Goal: Transaction & Acquisition: Purchase product/service

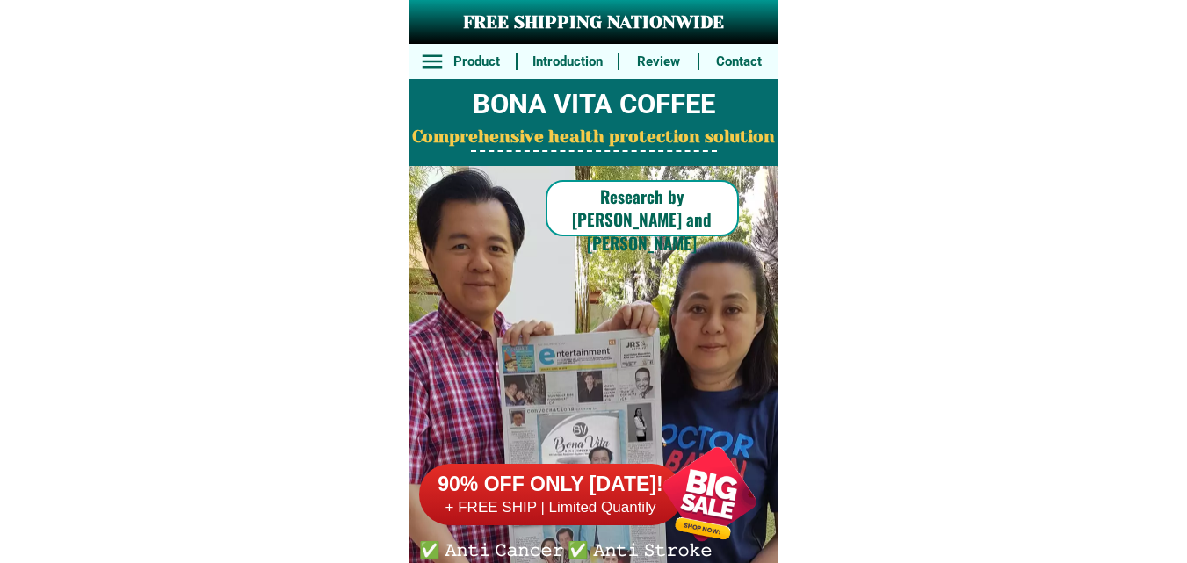
click at [725, 461] on div at bounding box center [710, 494] width 138 height 138
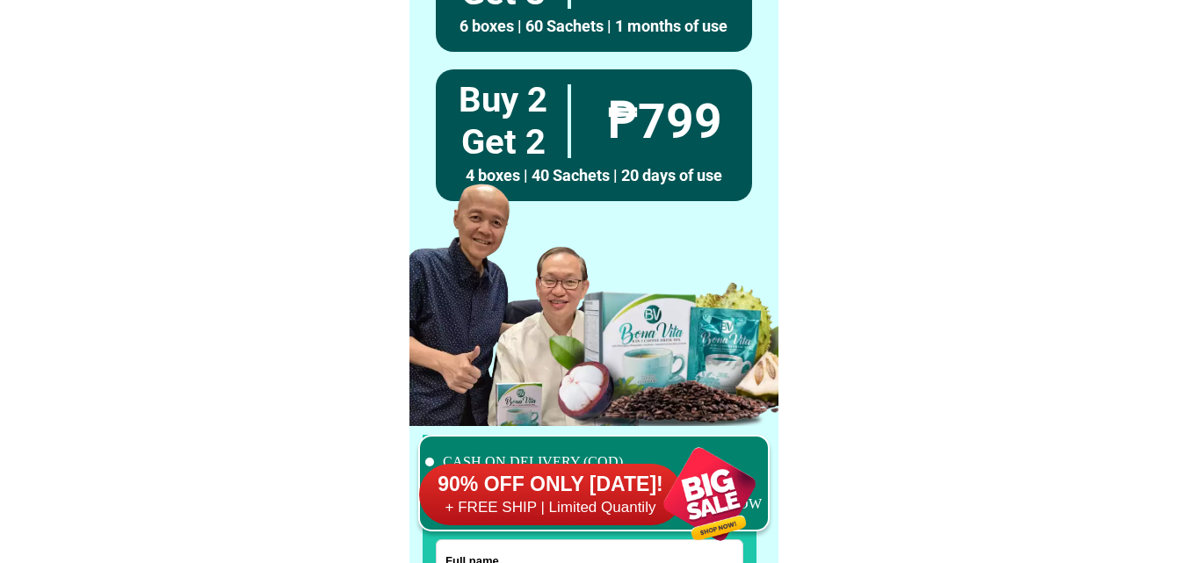
scroll to position [13661, 0]
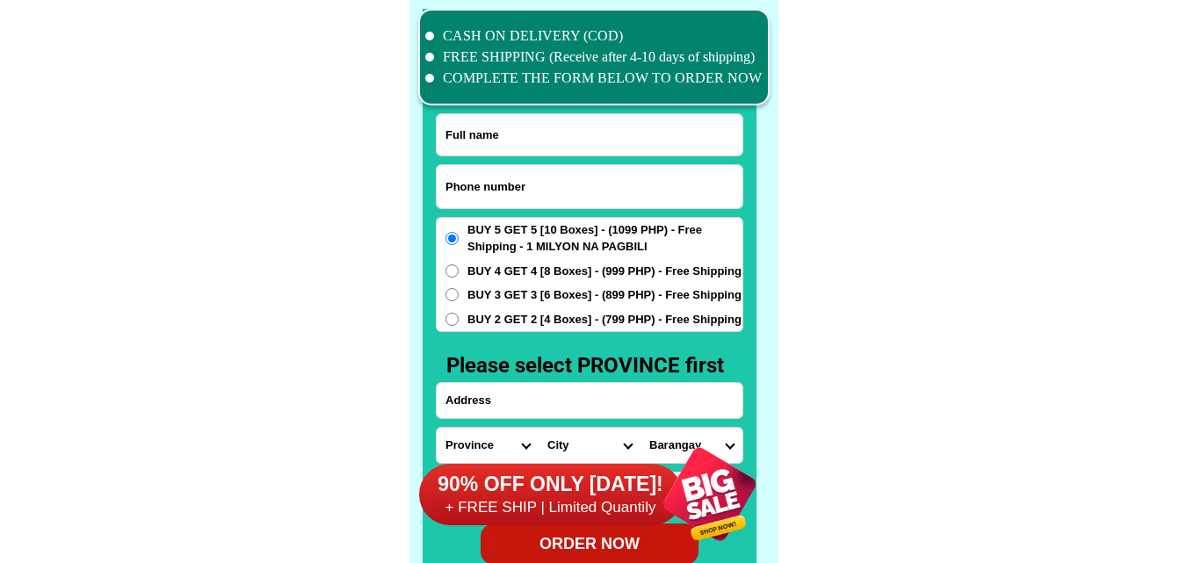
click at [547, 165] on input "Input phone_number" at bounding box center [590, 186] width 306 height 43
paste input "0907 922 3737"
click at [498, 180] on input "0907 922 3737" at bounding box center [590, 186] width 306 height 43
click at [472, 187] on input "0907 9223737" at bounding box center [590, 186] width 306 height 43
click at [479, 187] on input "0907 9223737" at bounding box center [590, 186] width 306 height 43
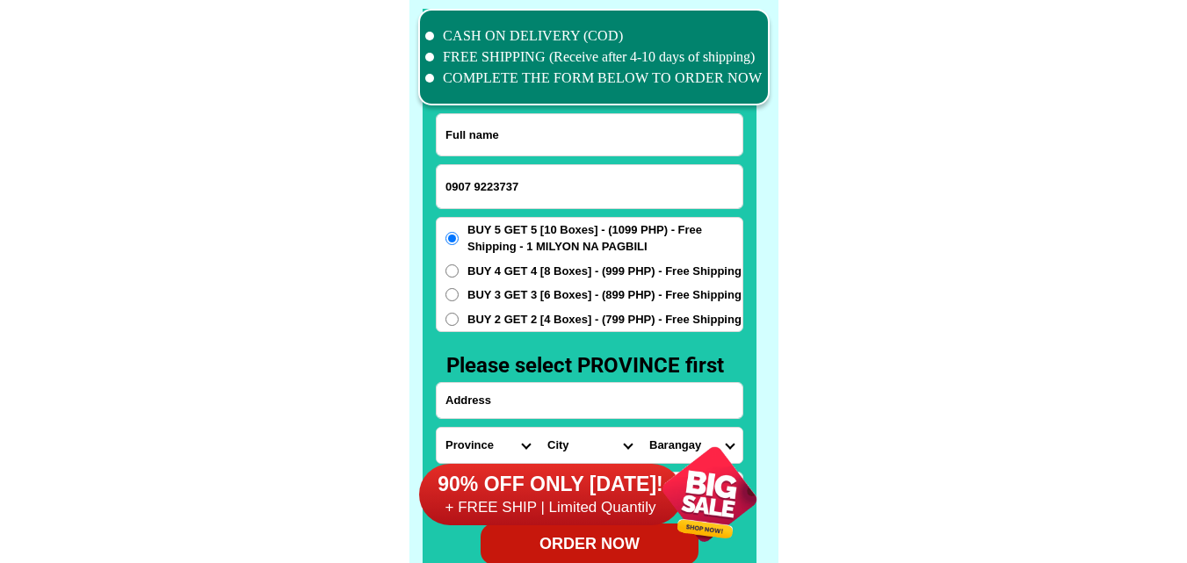
click at [477, 182] on input "0907 9223737" at bounding box center [590, 186] width 306 height 43
type input "09079223737"
drag, startPoint x: 188, startPoint y: 272, endPoint x: 154, endPoint y: 25, distance: 249.3
drag, startPoint x: 538, startPoint y: 139, endPoint x: 520, endPoint y: 135, distance: 17.9
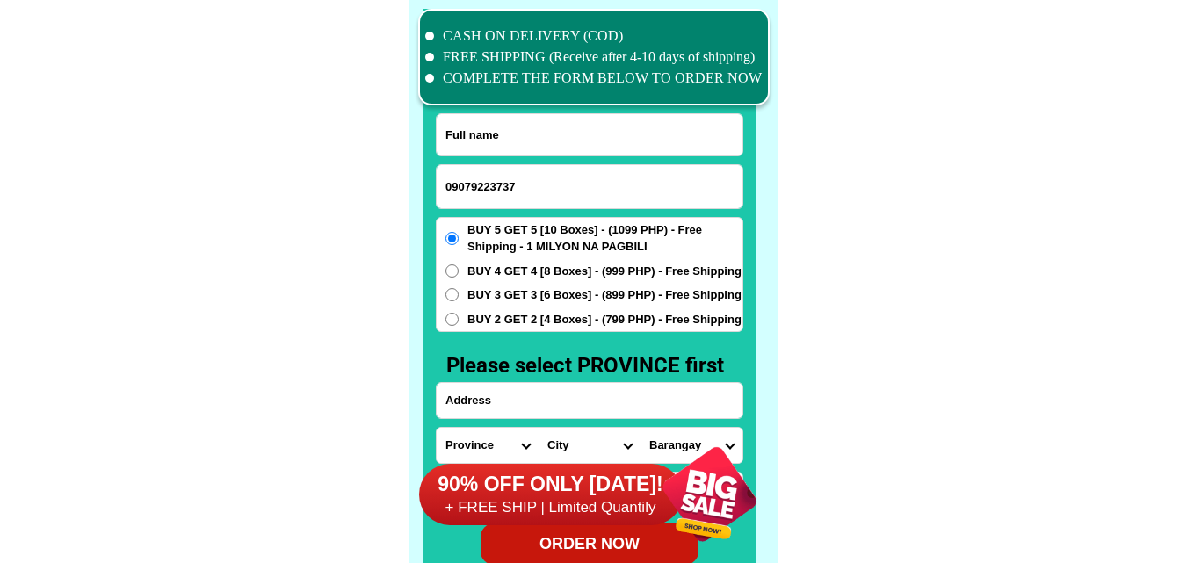
click at [538, 139] on input "Input full_name" at bounding box center [590, 134] width 306 height 41
paste input "Glory [PERSON_NAME]"
type input "Glory [PERSON_NAME]"
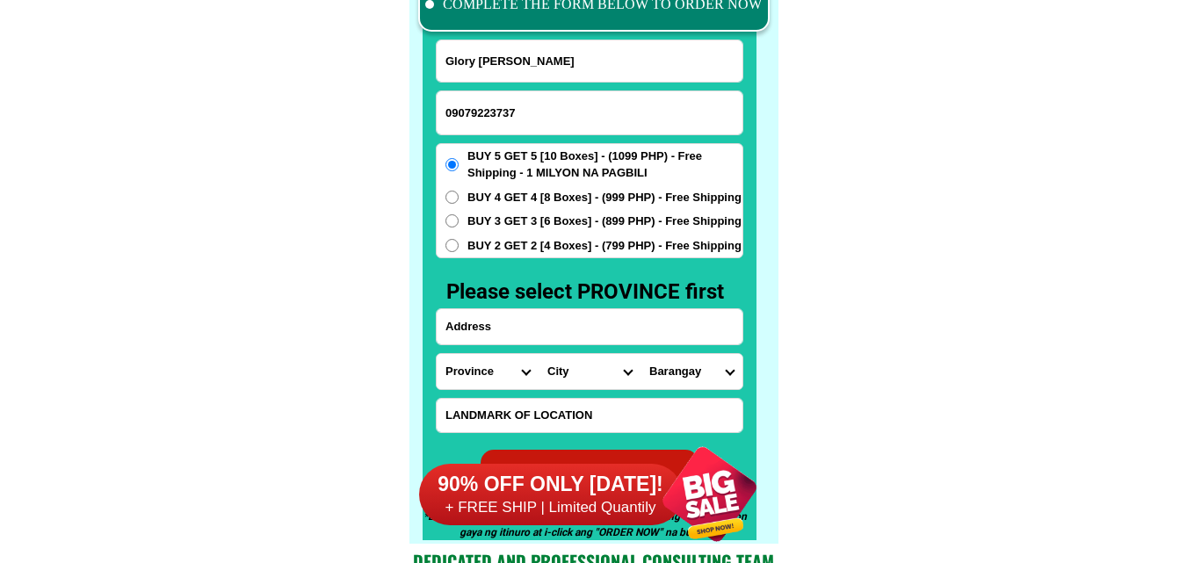
scroll to position [13837, 0]
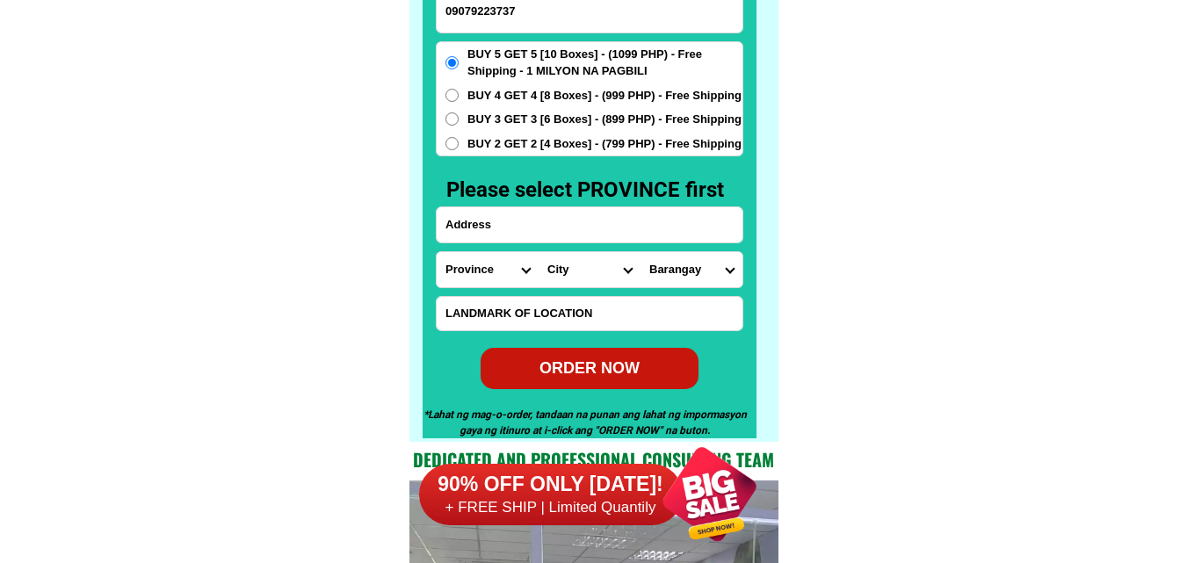
paste input "[STREET_ADDRESS][PERSON_NAME] Veteran's Vill. [GEOGRAPHIC_DATA]"
click at [537, 221] on input "[STREET_ADDRESS][PERSON_NAME] Veteran's Vill. [GEOGRAPHIC_DATA]" at bounding box center [590, 224] width 306 height 35
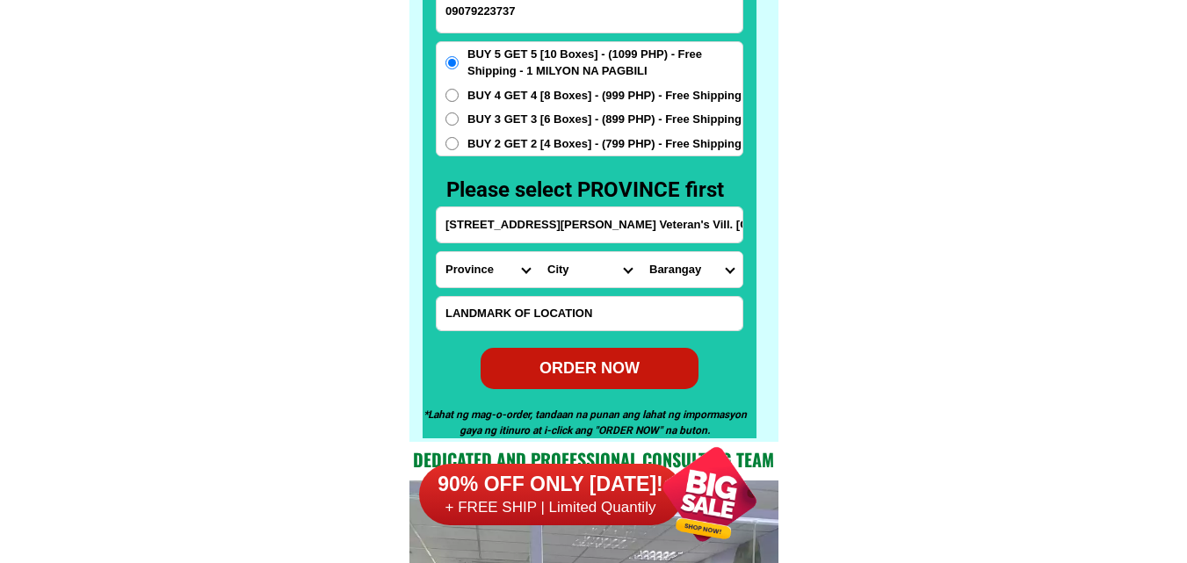
type input "[STREET_ADDRESS][PERSON_NAME] Veteran's Vill. [GEOGRAPHIC_DATA]"
click at [446, 274] on select "Province [GEOGRAPHIC_DATA] [GEOGRAPHIC_DATA][PERSON_NAME][GEOGRAPHIC_DATA][GEOG…" at bounding box center [488, 269] width 102 height 35
select select "63_219"
click at [437, 252] on select "Province [GEOGRAPHIC_DATA] [GEOGRAPHIC_DATA][PERSON_NAME][GEOGRAPHIC_DATA][GEOG…" at bounding box center [488, 269] width 102 height 35
click at [541, 275] on select "City [GEOGRAPHIC_DATA] [GEOGRAPHIC_DATA] [GEOGRAPHIC_DATA] [GEOGRAPHIC_DATA]-ci…" at bounding box center [590, 269] width 102 height 35
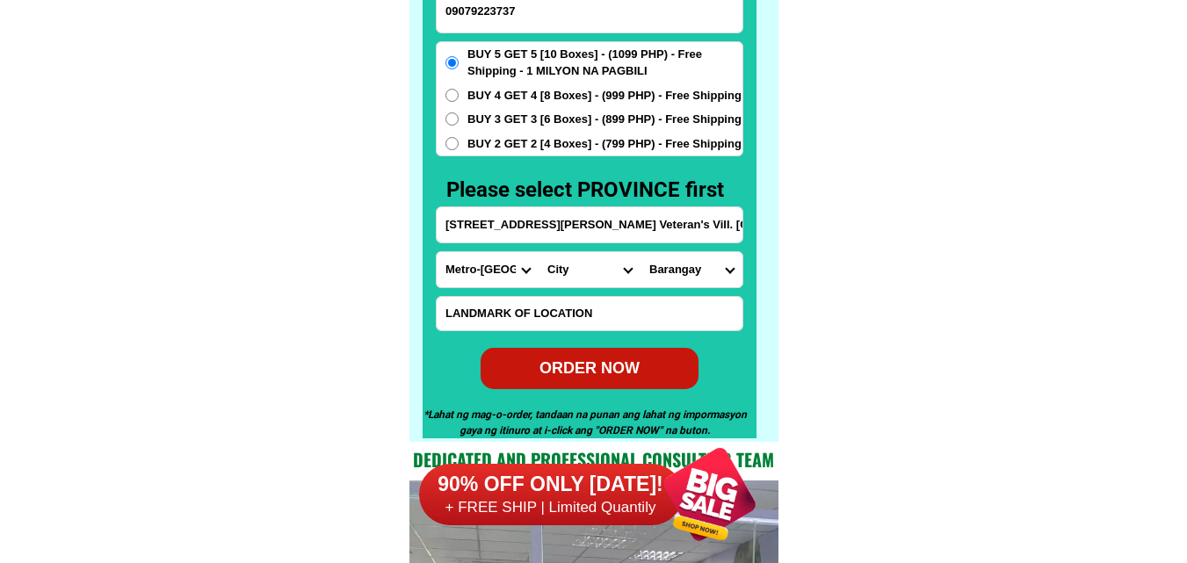
select select "63_2194070"
click at [539, 252] on select "City [GEOGRAPHIC_DATA] [GEOGRAPHIC_DATA] [GEOGRAPHIC_DATA] [GEOGRAPHIC_DATA]-ci…" at bounding box center [590, 269] width 102 height 35
click at [689, 275] on select "Barangay [PERSON_NAME] [PERSON_NAME] Bagbag Bago bantay Bagong lipunan ng crame…" at bounding box center [692, 269] width 102 height 35
select select "63_21940702508"
click at [641, 252] on select "Barangay [PERSON_NAME] [PERSON_NAME] Bagbag Bago bantay Bagong lipunan ng crame…" at bounding box center [692, 269] width 102 height 35
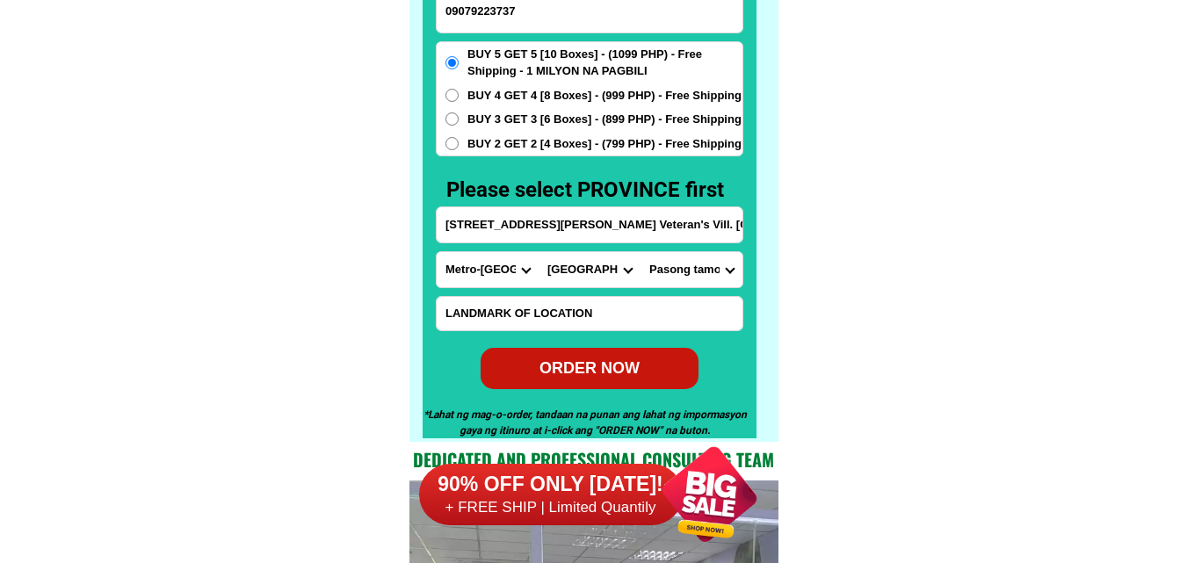
drag, startPoint x: 895, startPoint y: 238, endPoint x: 777, endPoint y: 270, distance: 121.9
click at [603, 373] on div "ORDER NOW" at bounding box center [589, 368] width 221 height 24
radio input "true"
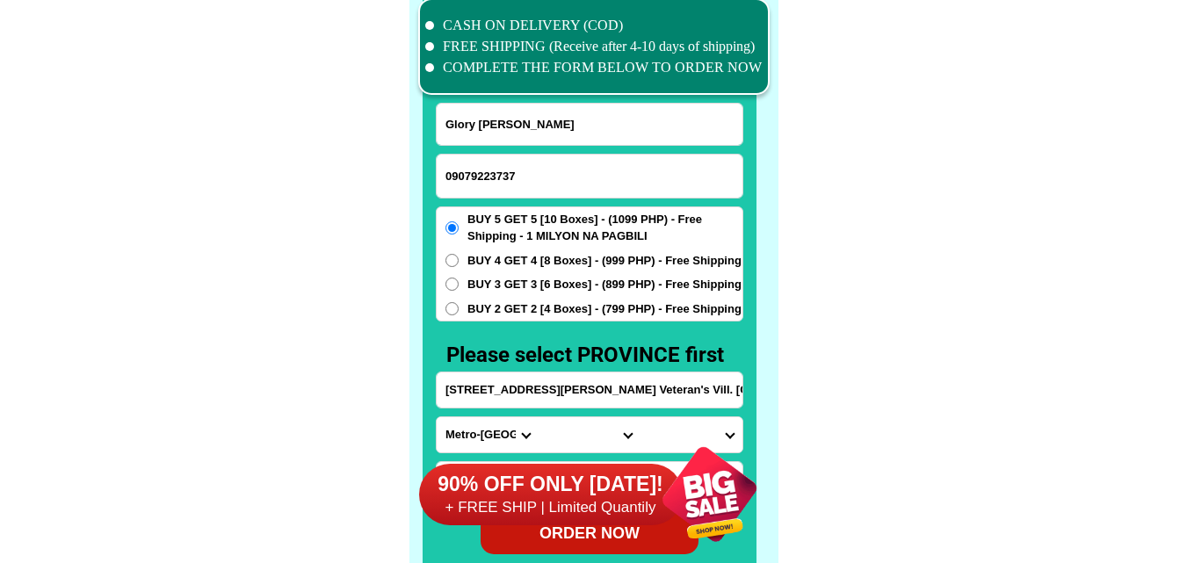
scroll to position [13661, 0]
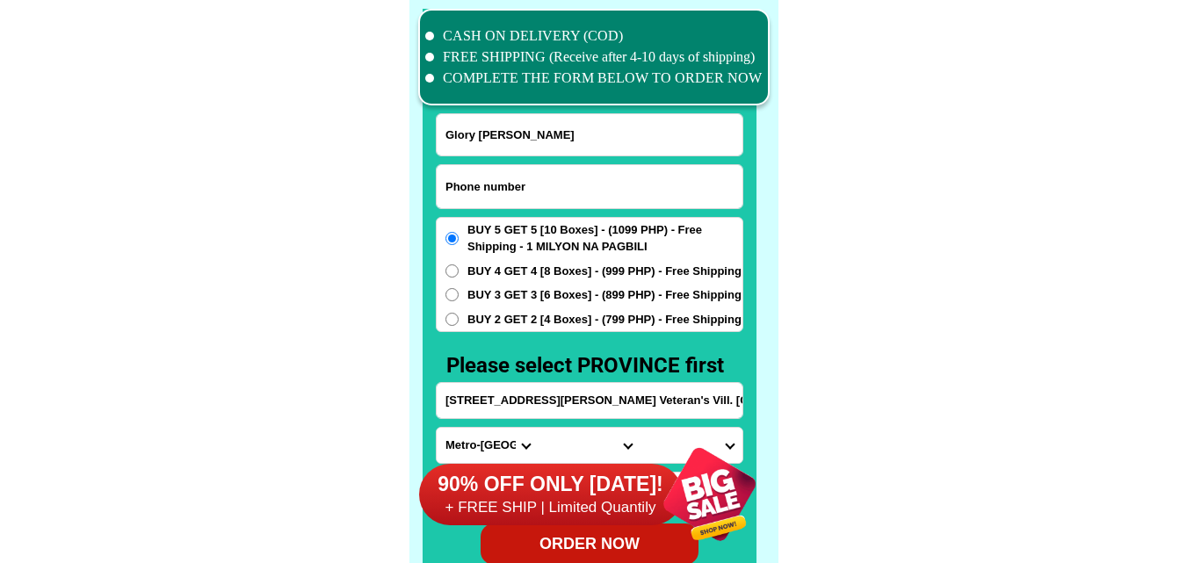
paste input "09277709016"
click at [505, 184] on input "09277709016" at bounding box center [590, 186] width 306 height 43
type input "09277709016"
drag, startPoint x: 522, startPoint y: 114, endPoint x: 494, endPoint y: 111, distance: 28.3
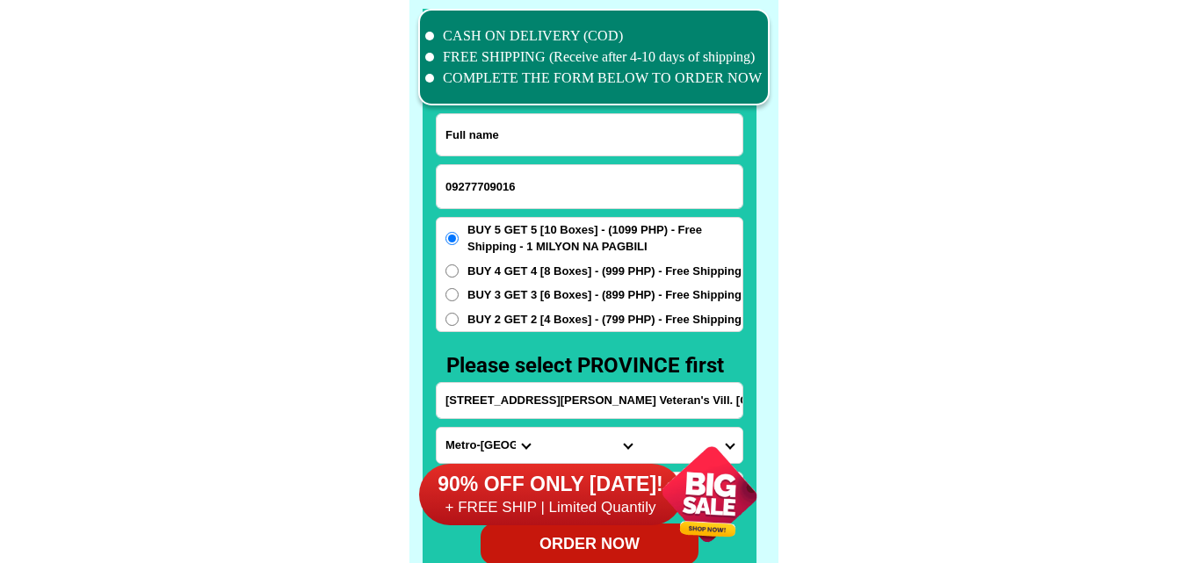
click at [522, 116] on input "Input full_name" at bounding box center [590, 134] width 306 height 41
paste input "[PERSON_NAME]"
type input "[PERSON_NAME]"
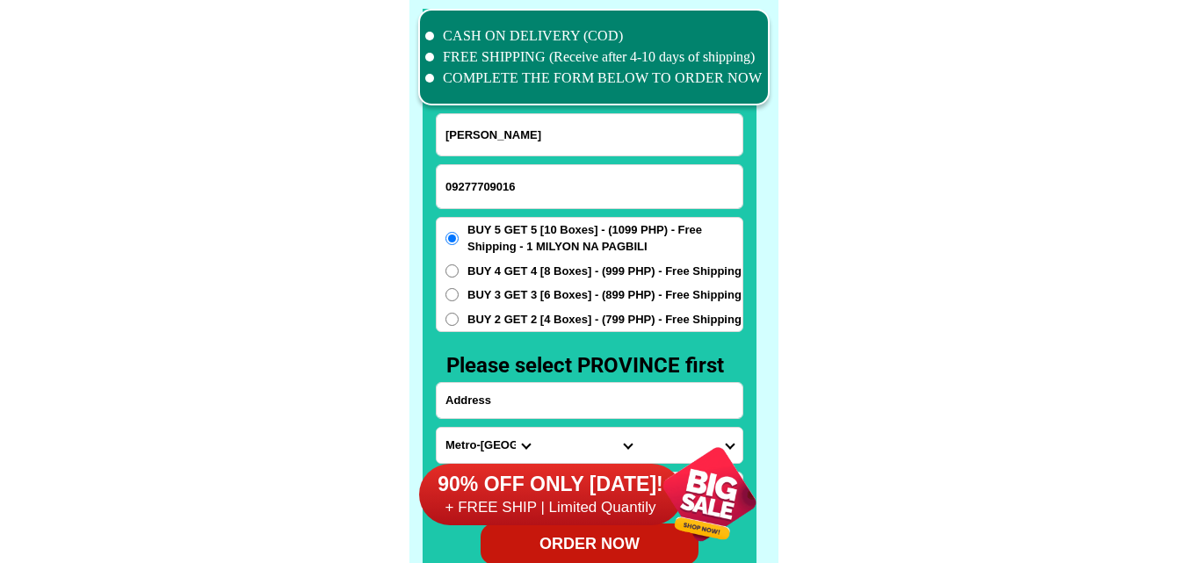
click at [526, 402] on input "Input address" at bounding box center [590, 400] width 306 height 35
paste input "Purok tres Bangantalinga Iba Zambales"
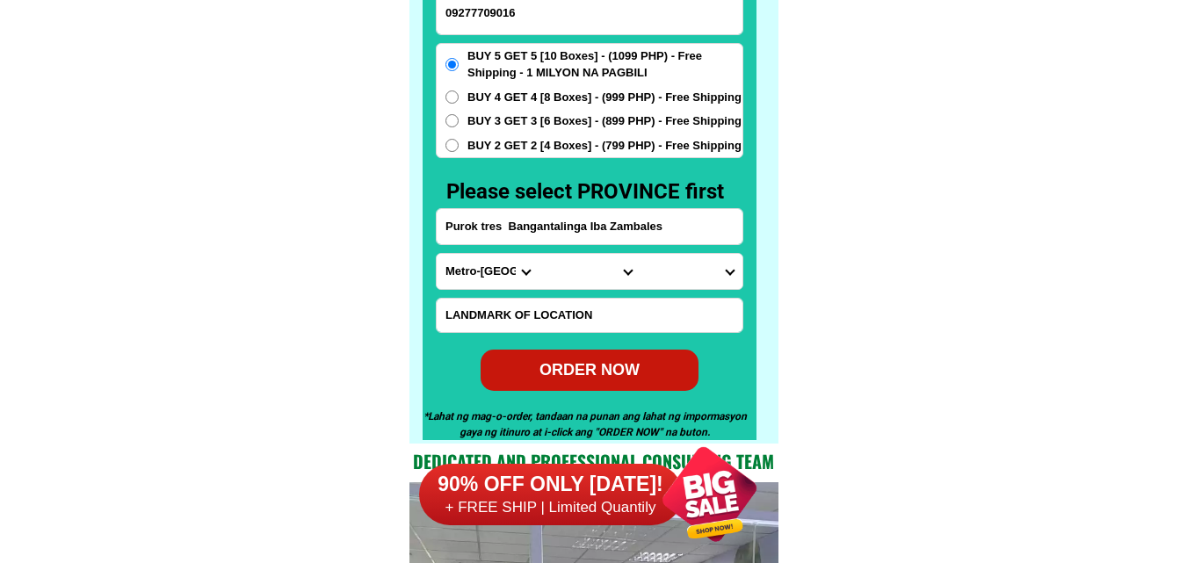
scroll to position [13837, 0]
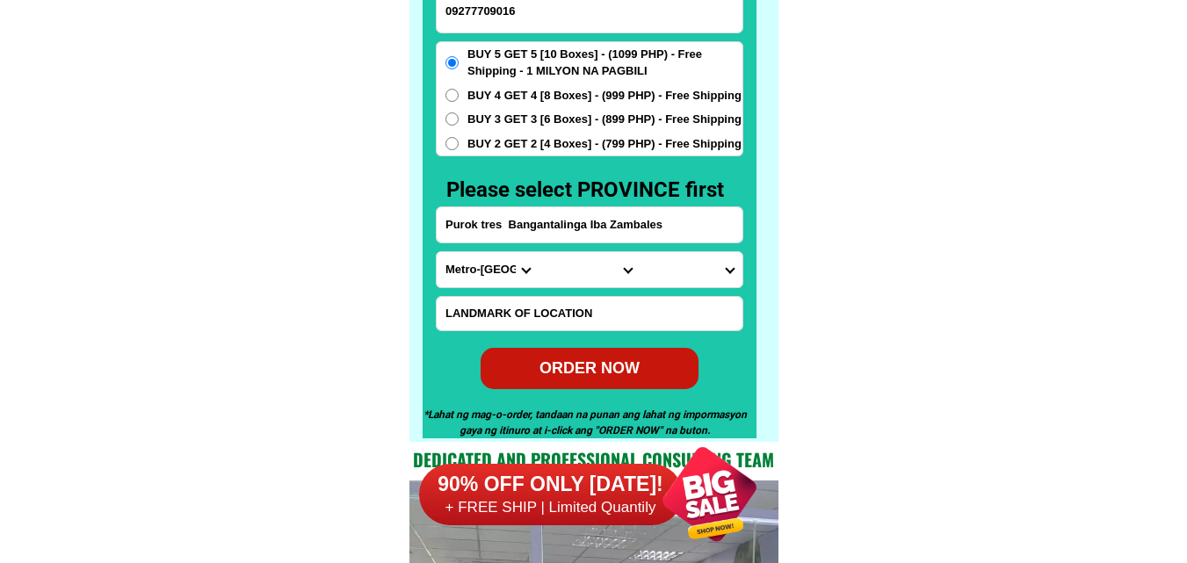
type input "Purok tres Bangantalinga Iba Zambales"
click at [479, 278] on select "Province [GEOGRAPHIC_DATA] [GEOGRAPHIC_DATA][PERSON_NAME][GEOGRAPHIC_DATA][GEOG…" at bounding box center [488, 269] width 102 height 35
select select "63_803"
click at [437, 252] on select "Province [GEOGRAPHIC_DATA] [GEOGRAPHIC_DATA][PERSON_NAME][GEOGRAPHIC_DATA][GEOG…" at bounding box center [488, 269] width 102 height 35
click at [576, 270] on select "City Botolan [GEOGRAPHIC_DATA] [PERSON_NAME] [GEOGRAPHIC_DATA] [GEOGRAPHIC_DATA…" at bounding box center [590, 269] width 102 height 35
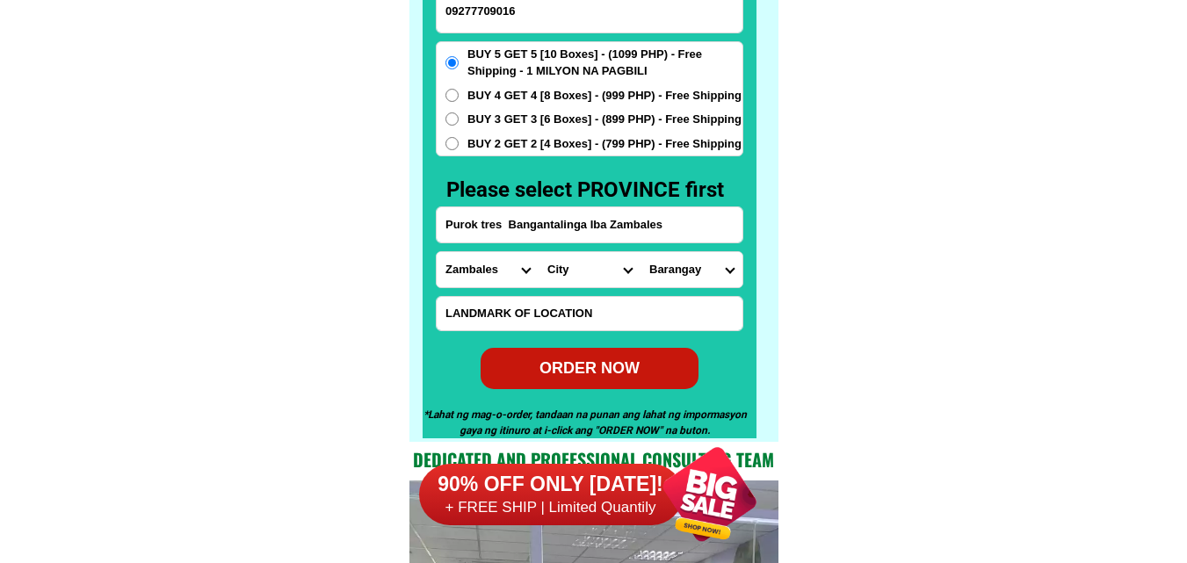
select select "63_8034794"
click at [539, 252] on select "City Botolan [GEOGRAPHIC_DATA] [PERSON_NAME] [GEOGRAPHIC_DATA] [GEOGRAPHIC_DATA…" at bounding box center [590, 269] width 102 height 35
click at [679, 263] on select "Barangay Amungan [PERSON_NAME]-dingin-panibuatan Palanginan (palanguinan-[GEOGR…" at bounding box center [692, 269] width 102 height 35
select select "63_80347945524"
click at [641, 252] on select "Barangay Amungan [PERSON_NAME]-dingin-panibuatan Palanginan (palanguinan-[GEOGR…" at bounding box center [692, 269] width 102 height 35
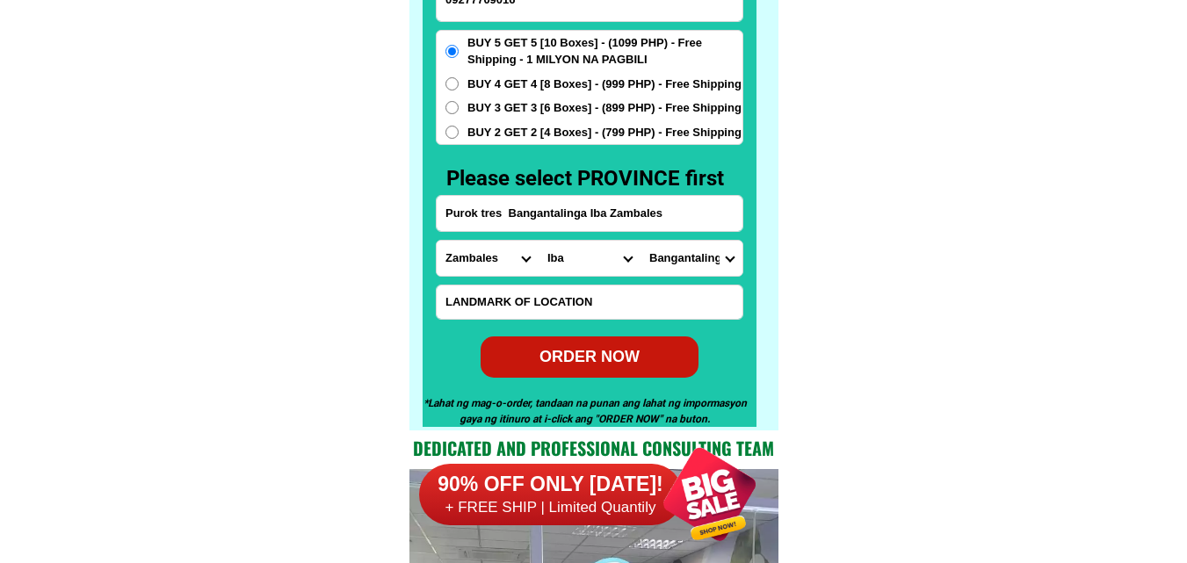
scroll to position [13925, 0]
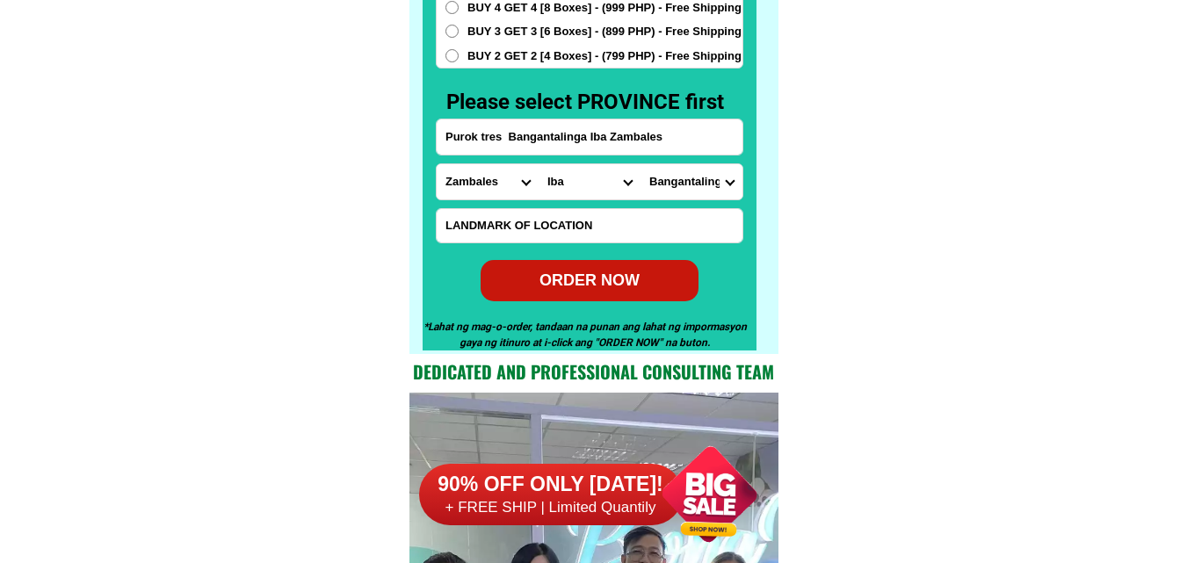
click at [575, 282] on div "ORDER NOW" at bounding box center [590, 281] width 218 height 24
type input "Purok tres Bangantalinga Iba Zambales"
radio input "true"
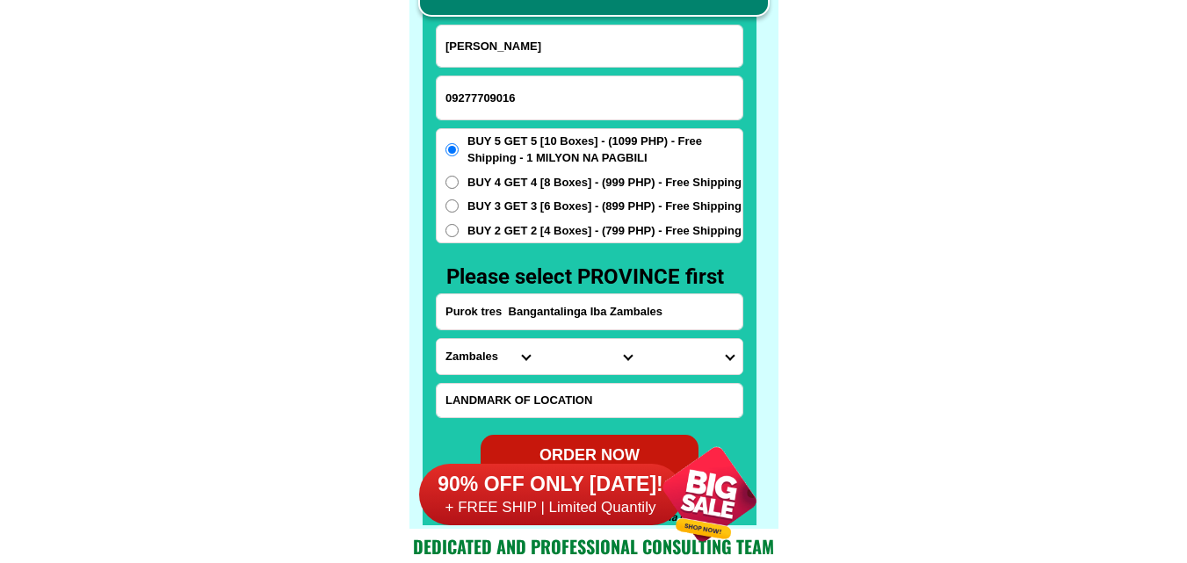
scroll to position [13749, 0]
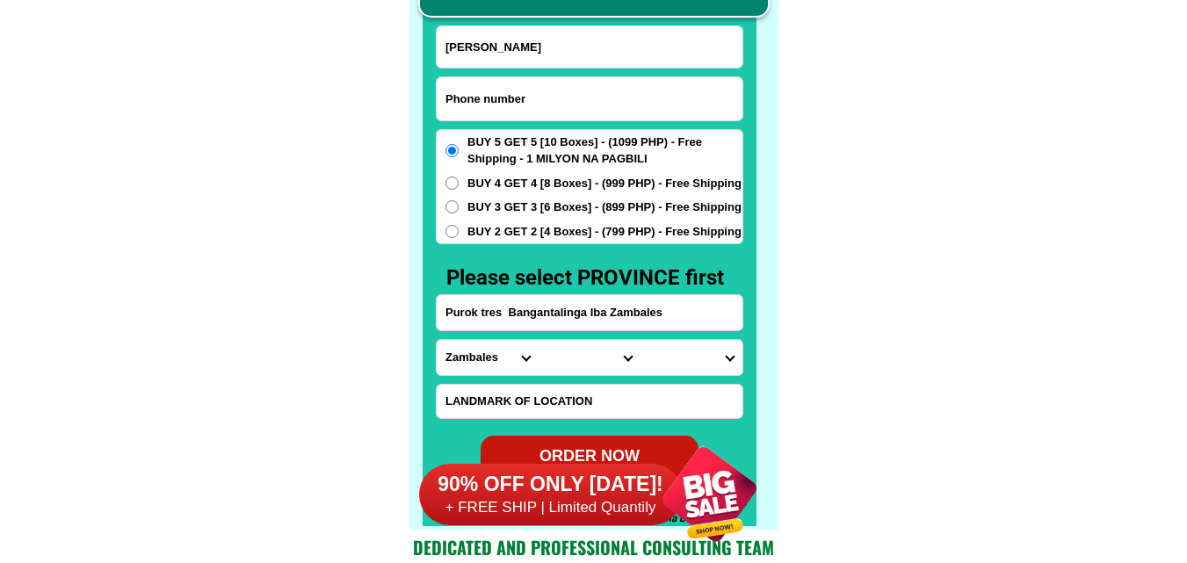
drag, startPoint x: 518, startPoint y: 89, endPoint x: 518, endPoint y: 100, distance: 11.4
click at [518, 89] on input "Input phone_number" at bounding box center [590, 98] width 306 height 43
paste input "09948773357"
type input "09948773357"
click at [511, 55] on input "[PERSON_NAME]" at bounding box center [590, 46] width 306 height 41
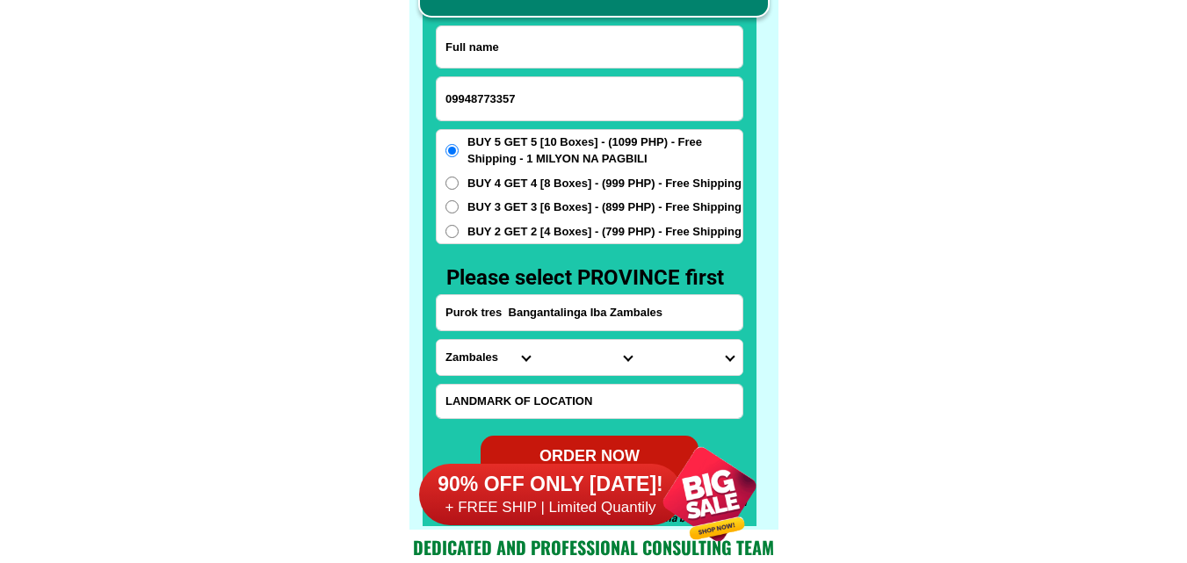
paste input "Merchury P.Ortacio"
type input "Merchury P.Ortacio"
paste input "Address Purok 3 Travesia. Guinobatan [PERSON_NAME] Landmark After Railroad Cros…"
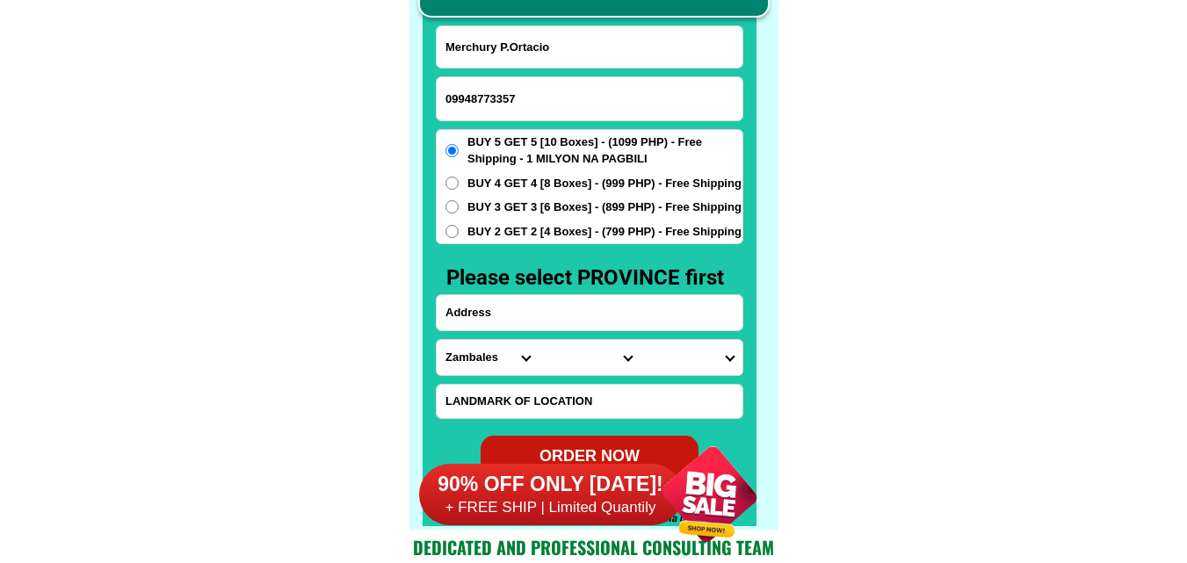
click at [503, 308] on input "Input address" at bounding box center [590, 312] width 306 height 35
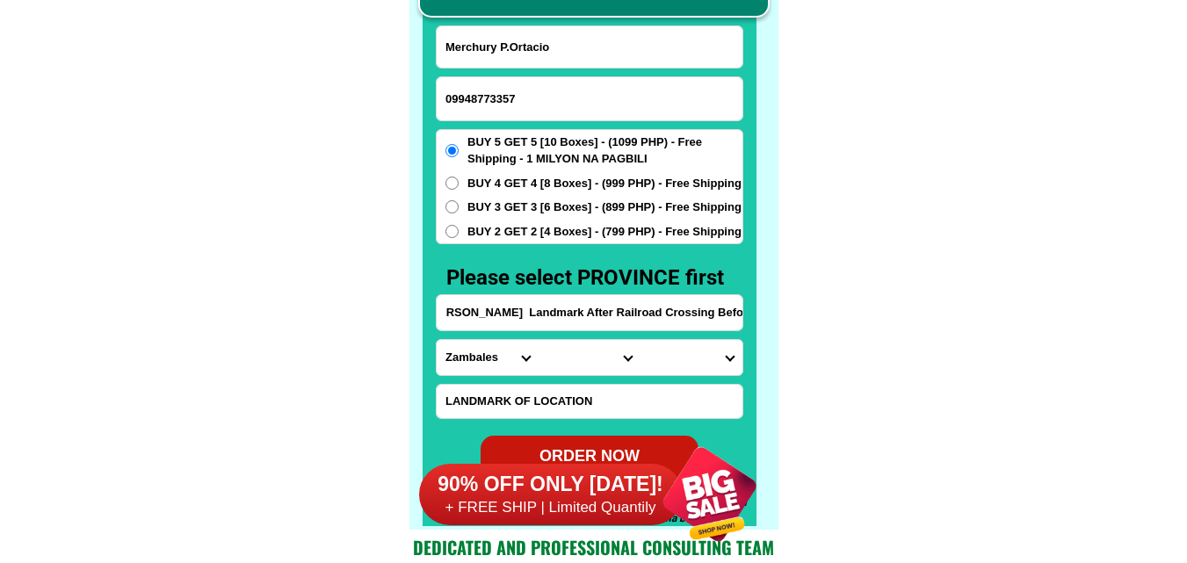
type input "Address Purok 3 Travesia. Guinobatan [PERSON_NAME] Landmark After Railroad Cros…"
click at [648, 308] on input "Address Purok 3 Travesia. Guinobatan [PERSON_NAME] Landmark After Railroad Cros…" at bounding box center [590, 312] width 306 height 35
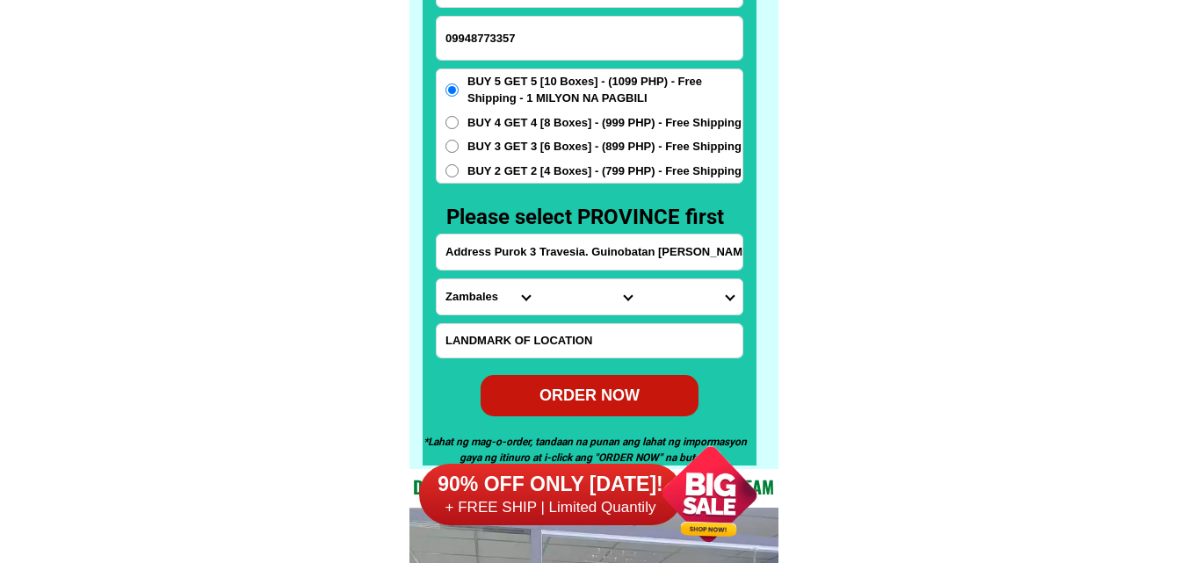
scroll to position [13837, 0]
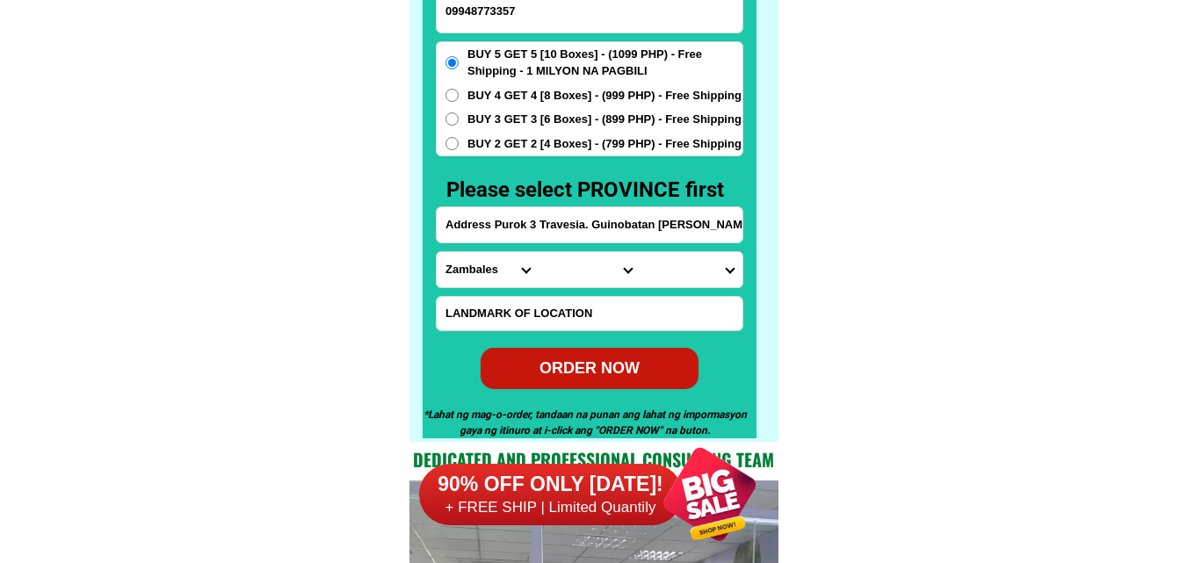
click at [458, 262] on select "Province [GEOGRAPHIC_DATA] [GEOGRAPHIC_DATA][PERSON_NAME][GEOGRAPHIC_DATA][GEOG…" at bounding box center [488, 269] width 102 height 35
select select "63_402"
click at [437, 252] on select "Province [GEOGRAPHIC_DATA] [GEOGRAPHIC_DATA][PERSON_NAME][GEOGRAPHIC_DATA][GEOG…" at bounding box center [488, 269] width 102 height 35
click at [568, 282] on select "City [GEOGRAPHIC_DATA][PERSON_NAME][GEOGRAPHIC_DATA]-santo-[PERSON_NAME] [GEOGR…" at bounding box center [590, 269] width 102 height 35
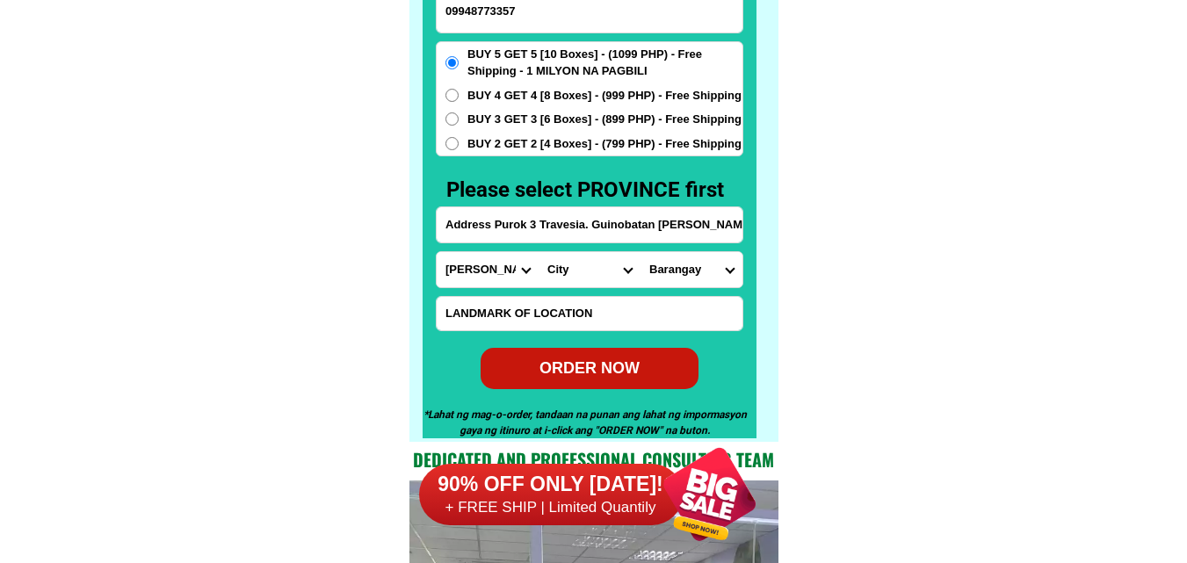
select select "63_4026320"
click at [539, 252] on select "City [GEOGRAPHIC_DATA][PERSON_NAME][GEOGRAPHIC_DATA]-santo-[PERSON_NAME] [GEOGR…" at bounding box center [590, 269] width 102 height 35
click at [700, 280] on select "Barangay Agpay [GEOGRAPHIC_DATA] Banao Batbat Binogsacan [GEOGRAPHIC_DATA] [GEO…" at bounding box center [692, 269] width 102 height 35
select select "63_40263204198"
click at [641, 252] on select "Barangay Agpay [GEOGRAPHIC_DATA] Banao Batbat Binogsacan [GEOGRAPHIC_DATA] [GEO…" at bounding box center [692, 269] width 102 height 35
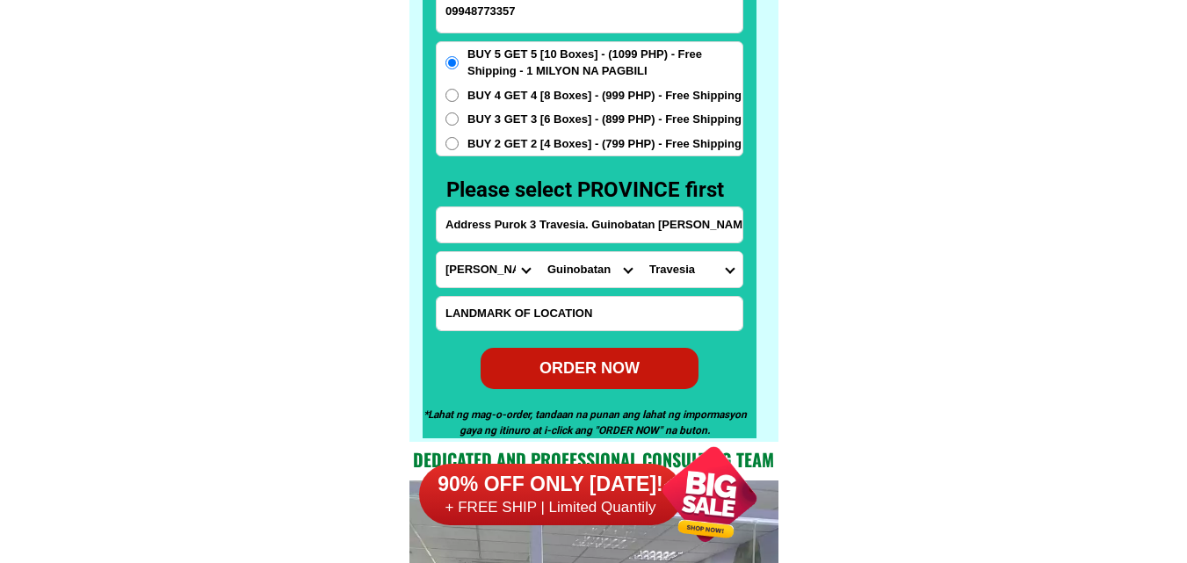
drag, startPoint x: 620, startPoint y: 368, endPoint x: 497, endPoint y: 235, distance: 181.0
click at [619, 368] on div "ORDER NOW" at bounding box center [589, 368] width 224 height 25
type input "Merchury P.Ortacio"
radio input "true"
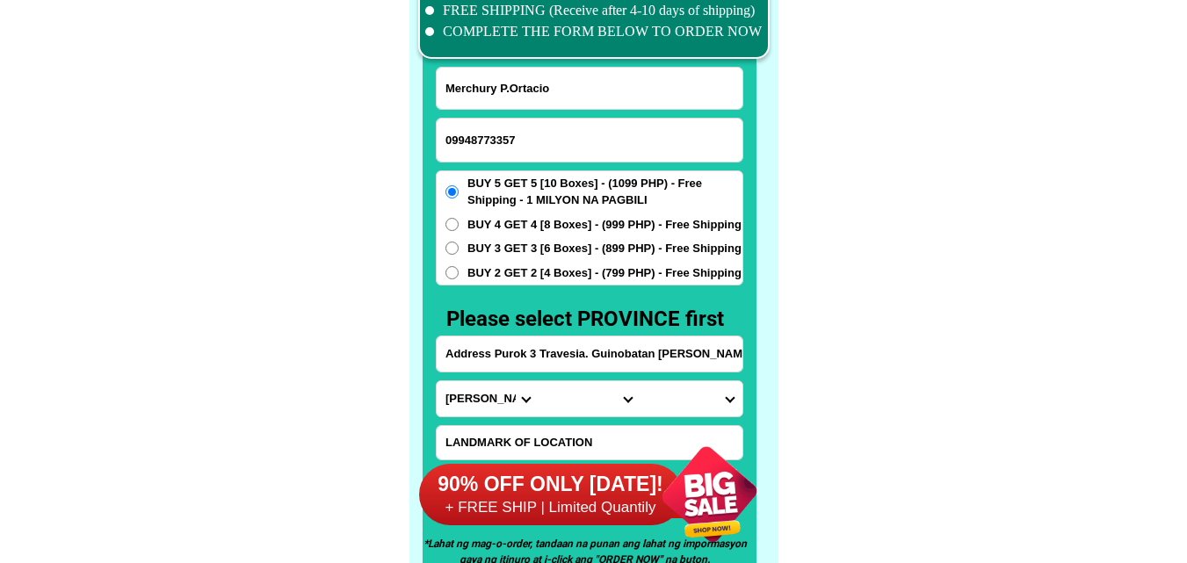
scroll to position [13661, 0]
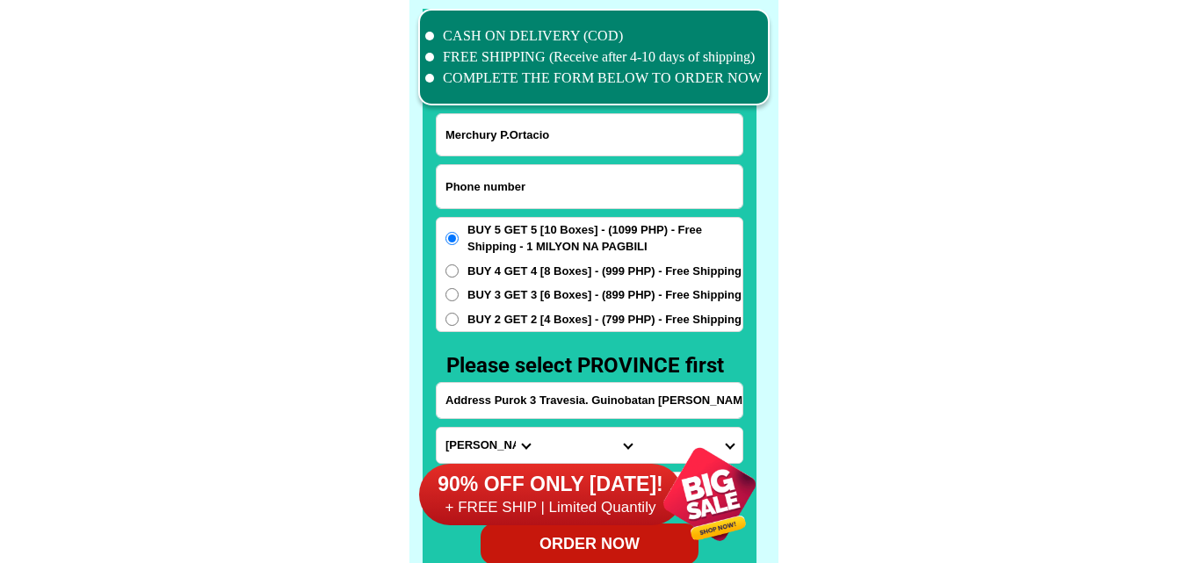
click at [516, 183] on input "Input phone_number" at bounding box center [590, 186] width 306 height 43
paste input "09854909727"
type input "09854909727"
click at [518, 132] on input "Input full_name" at bounding box center [590, 134] width 306 height 41
paste input "[PERSON_NAME]"
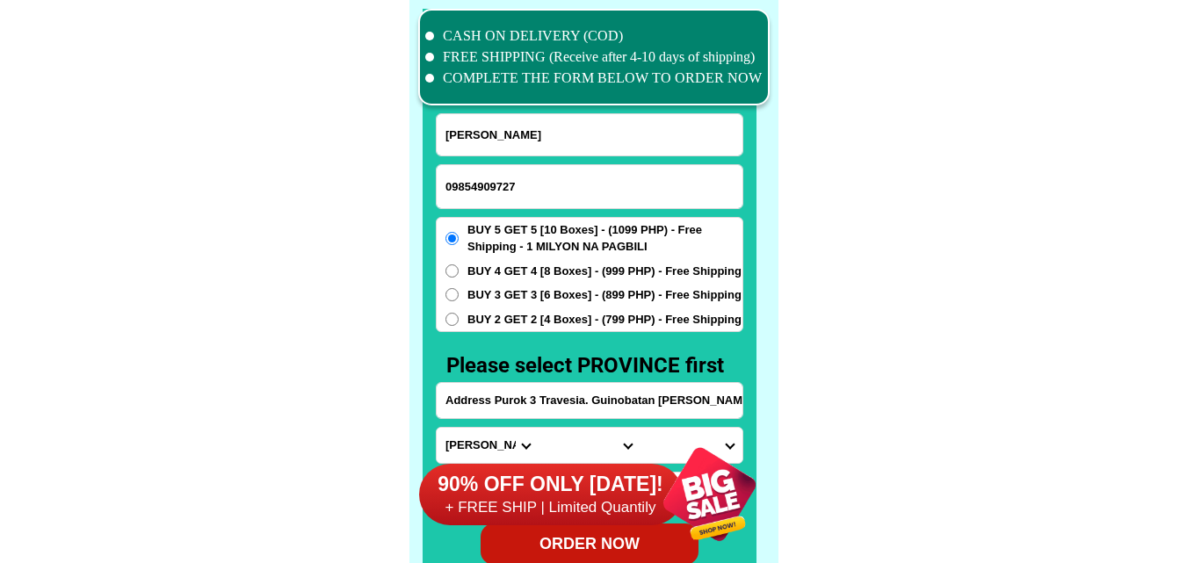
type input "[PERSON_NAME]"
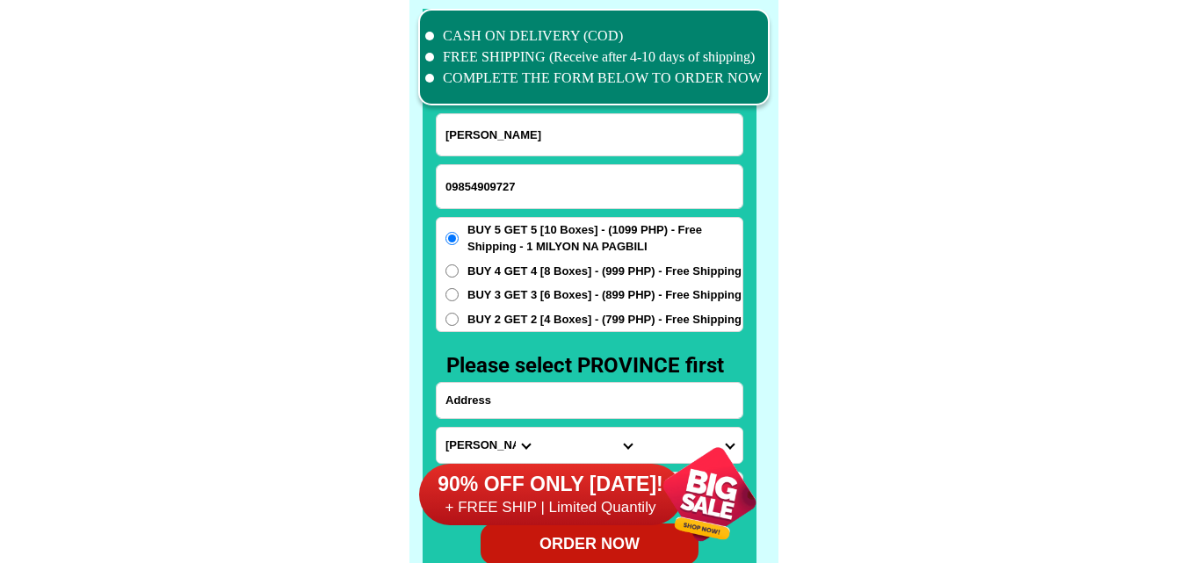
paste input "landmark of location:[STREET_ADDRESS] dalaga"
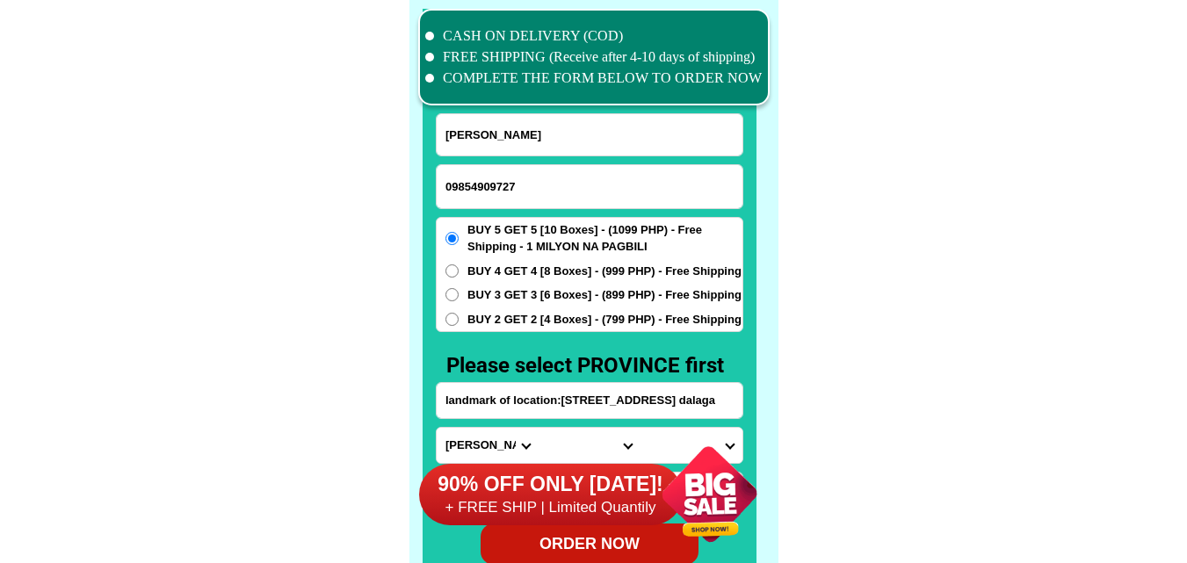
click at [528, 396] on input "landmark of location:[STREET_ADDRESS] dalaga" at bounding box center [590, 400] width 306 height 35
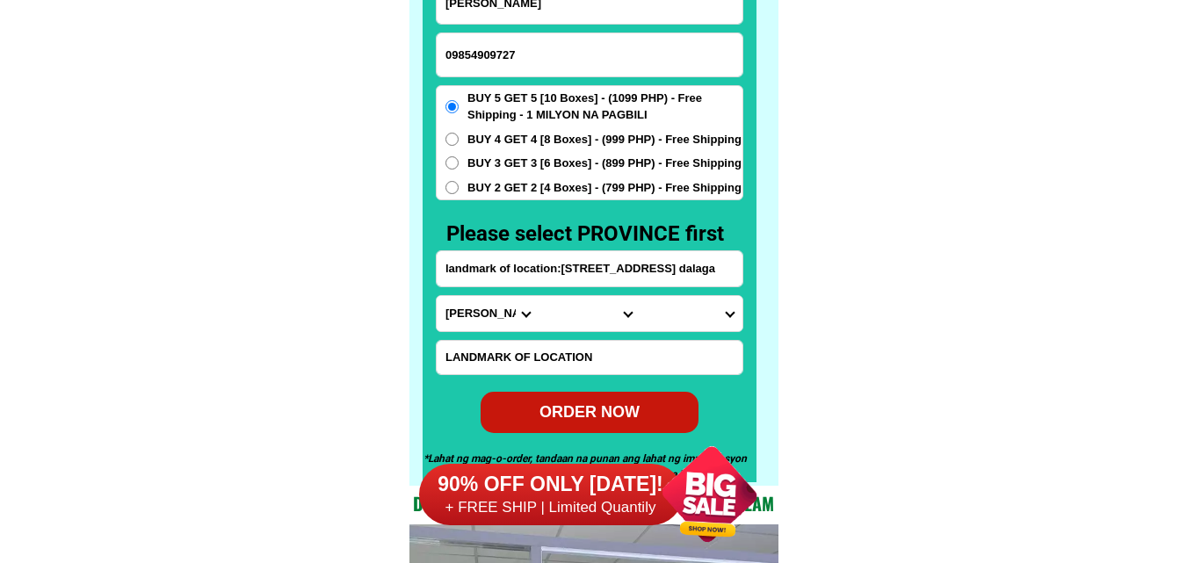
scroll to position [13837, 0]
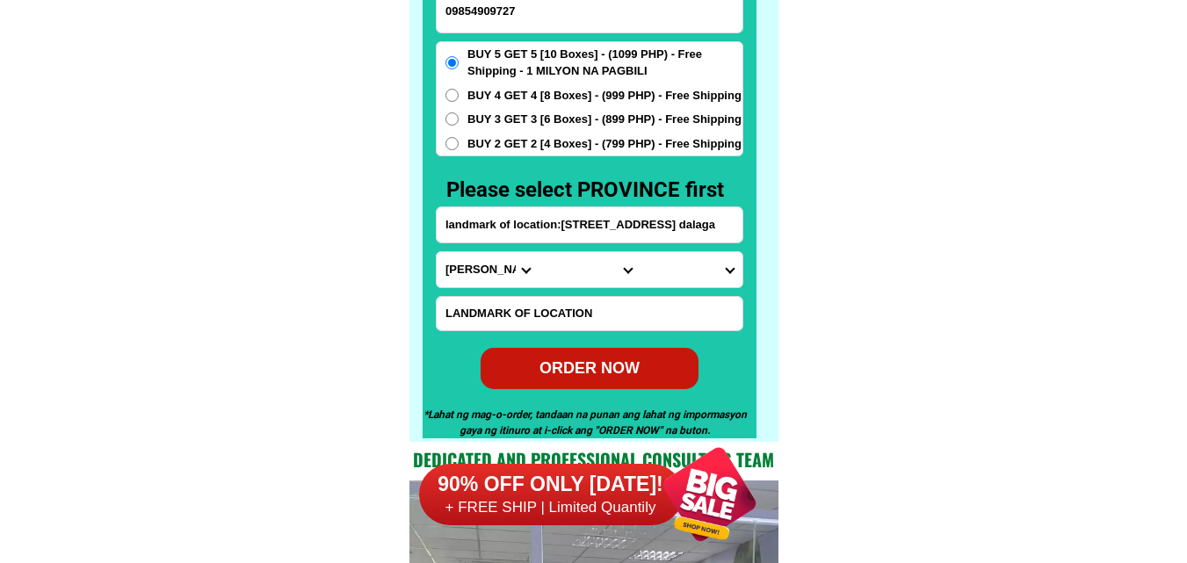
click at [665, 232] on input "landmark of location:[STREET_ADDRESS] dalaga" at bounding box center [590, 224] width 306 height 35
type input "landmark of location:[STREET_ADDRESS] dalaga"
click at [456, 276] on select "Province [GEOGRAPHIC_DATA] [GEOGRAPHIC_DATA][PERSON_NAME][GEOGRAPHIC_DATA][GEOG…" at bounding box center [488, 269] width 102 height 35
select select "63_219"
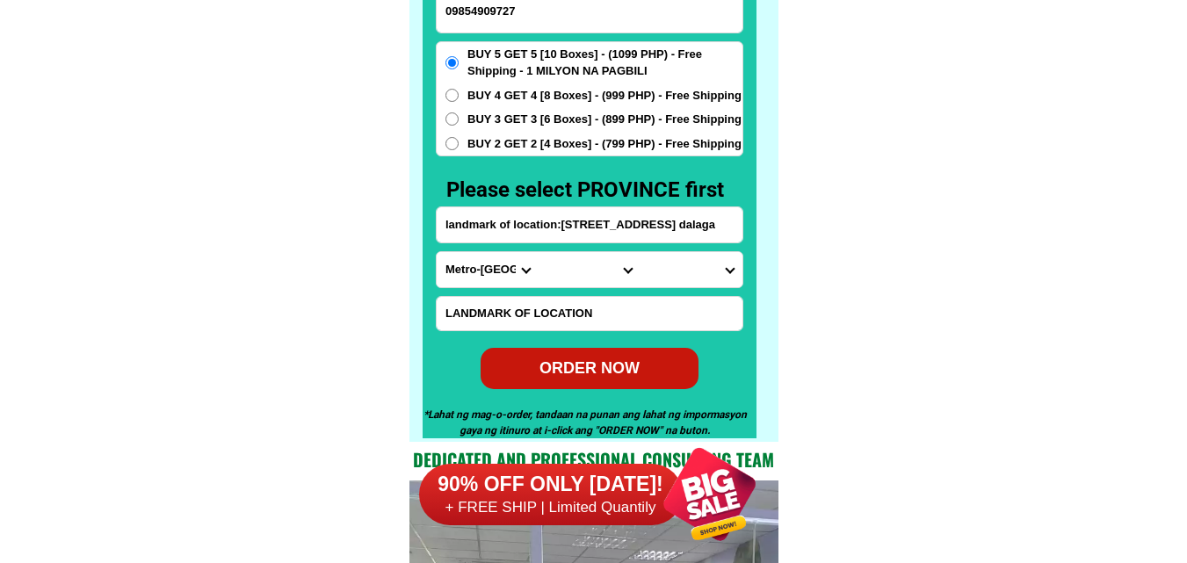
click at [437, 252] on select "Province [GEOGRAPHIC_DATA] [GEOGRAPHIC_DATA][PERSON_NAME][GEOGRAPHIC_DATA][GEOG…" at bounding box center [488, 269] width 102 height 35
click at [555, 273] on select "City [GEOGRAPHIC_DATA] [GEOGRAPHIC_DATA] [GEOGRAPHIC_DATA] [GEOGRAPHIC_DATA]-ci…" at bounding box center [590, 269] width 102 height 35
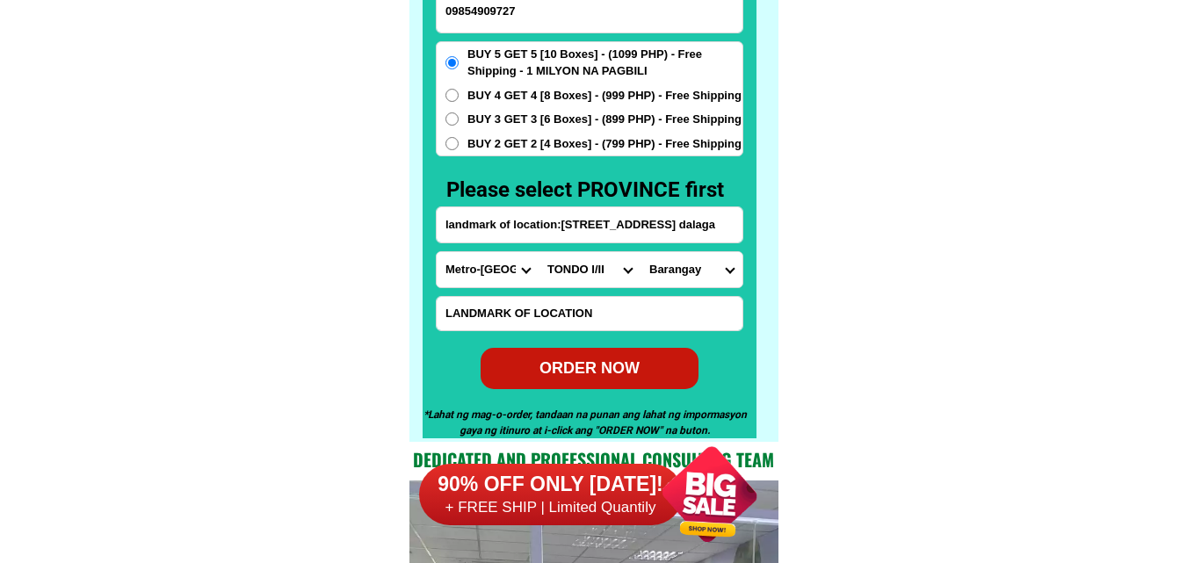
click at [539, 252] on select "City [GEOGRAPHIC_DATA] [GEOGRAPHIC_DATA] [GEOGRAPHIC_DATA] [GEOGRAPHIC_DATA]-ci…" at bounding box center [590, 269] width 102 height 35
click at [641, 221] on input "landmark of location:[STREET_ADDRESS] dalaga" at bounding box center [590, 224] width 306 height 35
click at [702, 272] on select "[GEOGRAPHIC_DATA]" at bounding box center [692, 269] width 102 height 35
click at [568, 277] on select "City [GEOGRAPHIC_DATA] [GEOGRAPHIC_DATA] [GEOGRAPHIC_DATA] [GEOGRAPHIC_DATA]-ci…" at bounding box center [590, 269] width 102 height 35
select select "63_2195470"
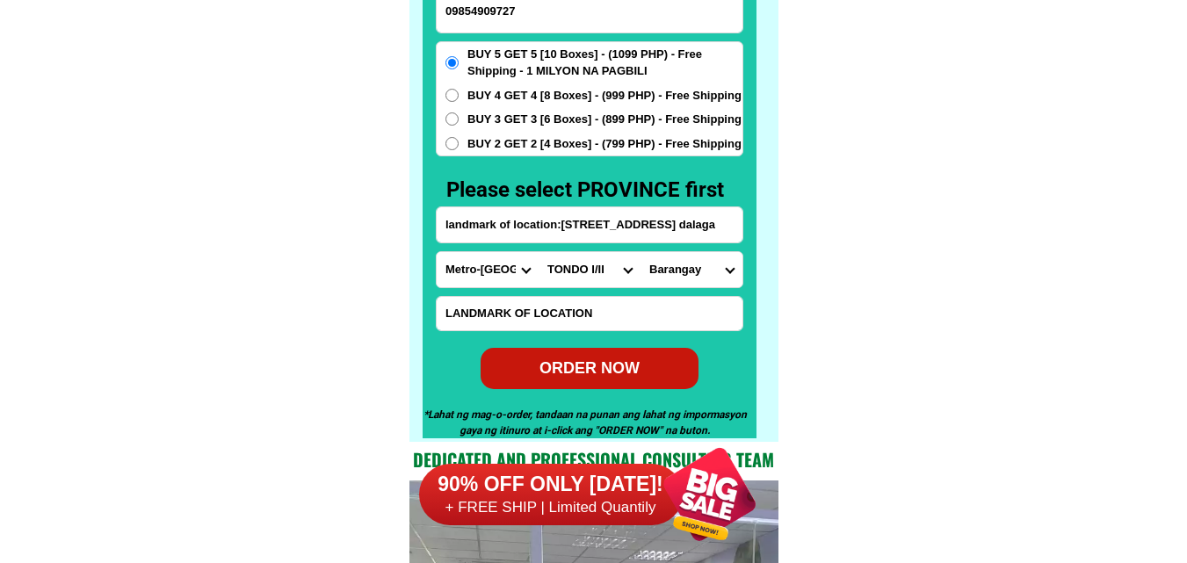
click at [539, 252] on select "City [GEOGRAPHIC_DATA] [GEOGRAPHIC_DATA] [GEOGRAPHIC_DATA] [GEOGRAPHIC_DATA]-ci…" at bounding box center [590, 269] width 102 height 35
click at [705, 267] on select "[GEOGRAPHIC_DATA]" at bounding box center [692, 269] width 102 height 35
select select "63_2195470975"
click at [641, 252] on select "[GEOGRAPHIC_DATA]" at bounding box center [692, 269] width 102 height 35
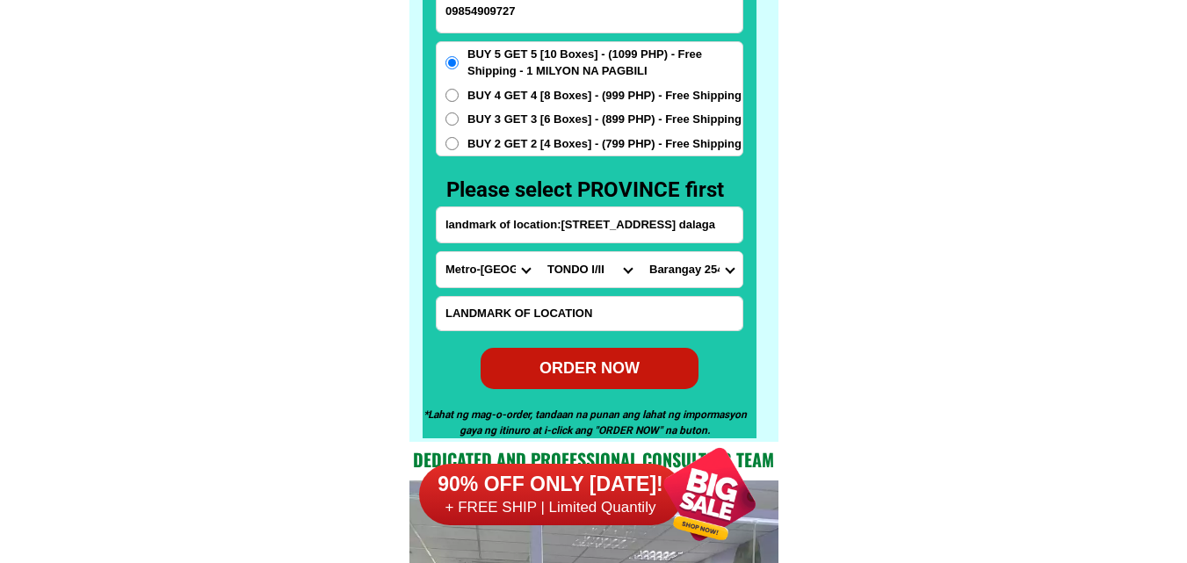
click at [583, 349] on form "[PERSON_NAME] 09854909727 ORDER NOW landmark of location:[STREET_ADDRESS] [GEOG…" at bounding box center [590, 164] width 308 height 452
click at [592, 366] on div "ORDER NOW" at bounding box center [590, 368] width 220 height 24
type input "landmark of location:[STREET_ADDRESS] dalaga"
radio input "true"
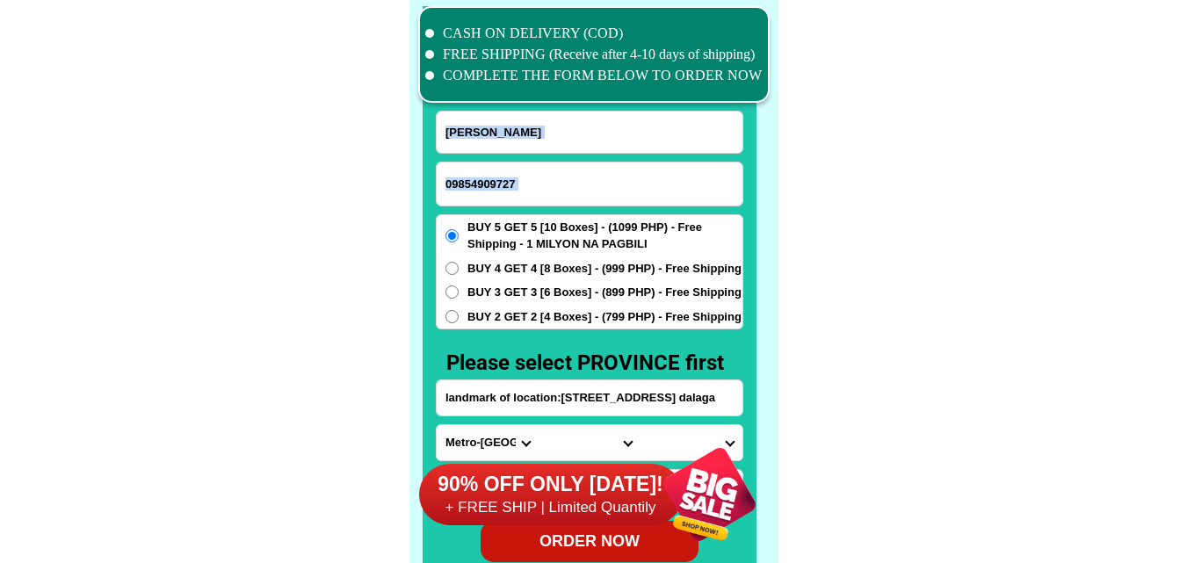
scroll to position [13661, 0]
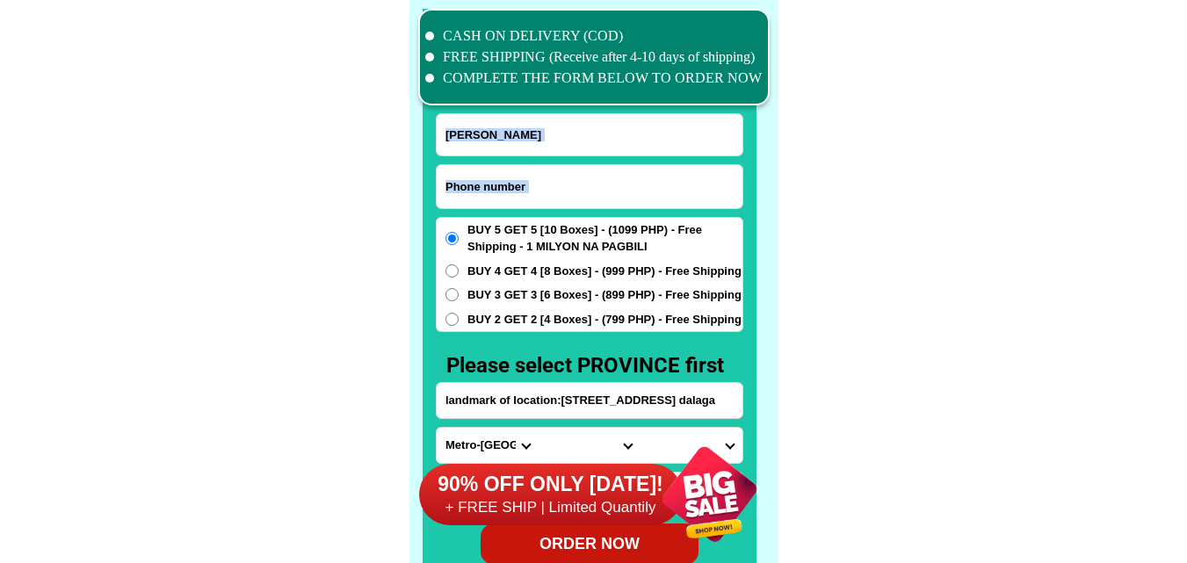
click at [523, 179] on input "Input phone_number" at bounding box center [590, 186] width 306 height 43
paste input "09915795402"
type input "09915795402"
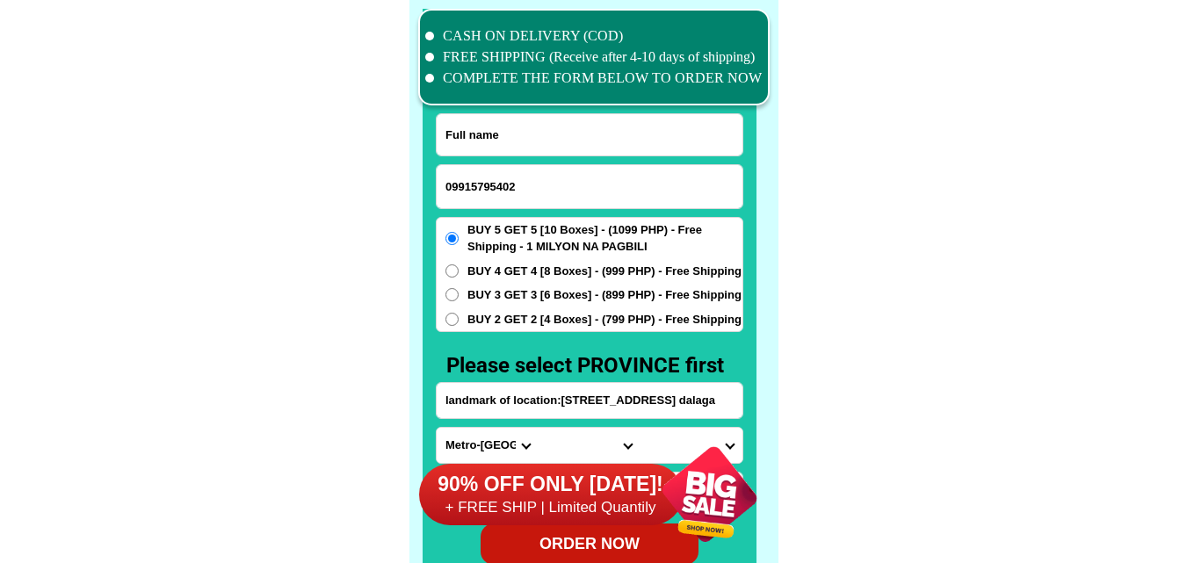
click at [508, 114] on input "Input full_name" at bounding box center [590, 134] width 306 height 41
paste input "[PERSON_NAME] Desingaño Maala"
type input "[PERSON_NAME] Desingaño Maala"
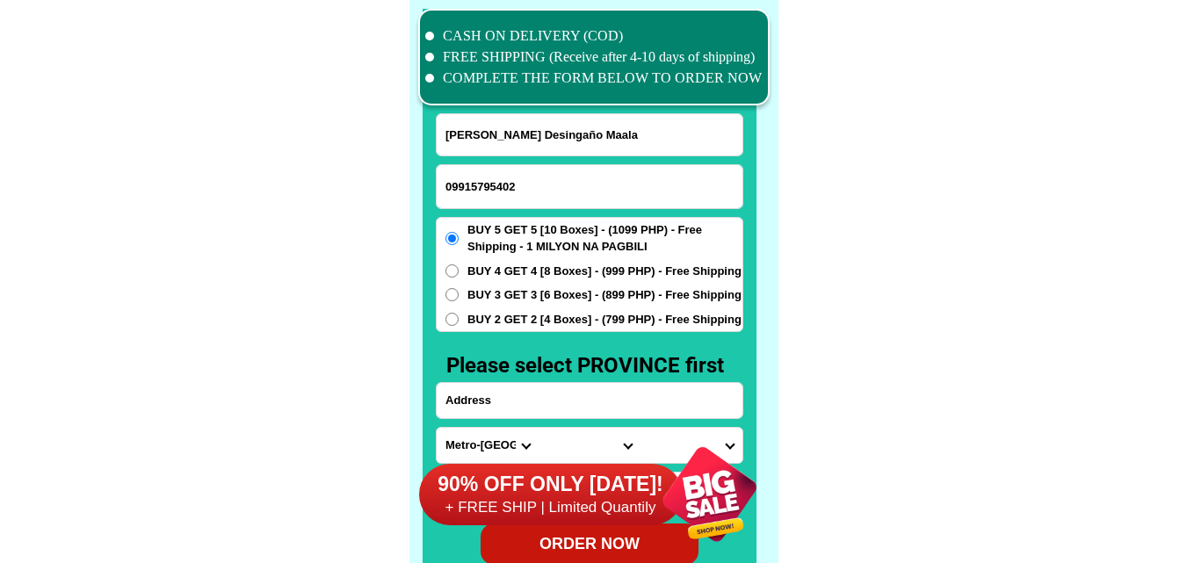
paste input ",ph3 blk2 lot39,brgy alingaro gen trias,cavite."
click at [538, 386] on input "Input address" at bounding box center [590, 400] width 306 height 35
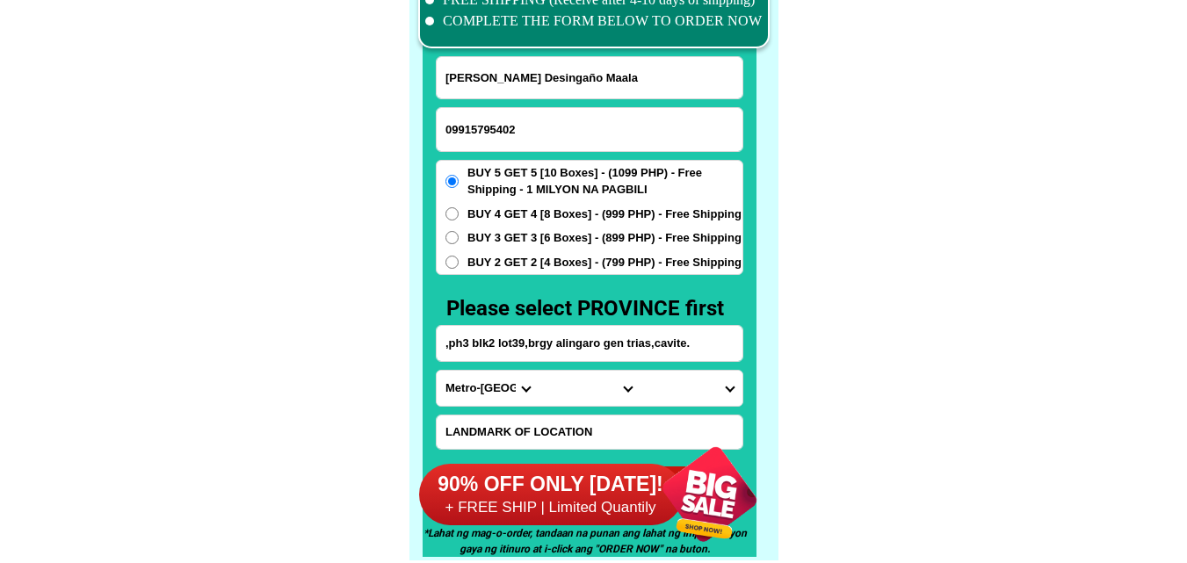
scroll to position [13749, 0]
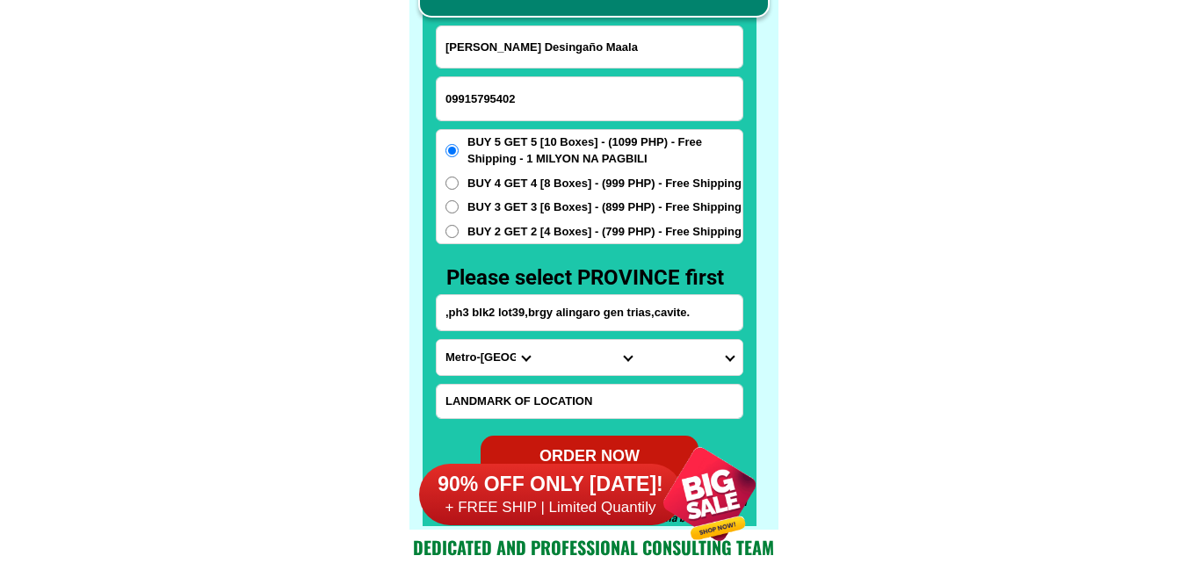
type input ",ph3 blk2 lot39,brgy alingaro gen trias,cavite."
click at [476, 358] on select "Province [GEOGRAPHIC_DATA] [GEOGRAPHIC_DATA][PERSON_NAME][GEOGRAPHIC_DATA][GEOG…" at bounding box center [488, 357] width 102 height 35
select select "63_826"
click at [437, 340] on select "Province [GEOGRAPHIC_DATA] [GEOGRAPHIC_DATA][PERSON_NAME][GEOGRAPHIC_DATA][GEOG…" at bounding box center [488, 357] width 102 height 35
click at [568, 356] on select "City [PERSON_NAME] [PERSON_NAME] [GEOGRAPHIC_DATA]-city [GEOGRAPHIC_DATA]-[GEOG…" at bounding box center [590, 357] width 102 height 35
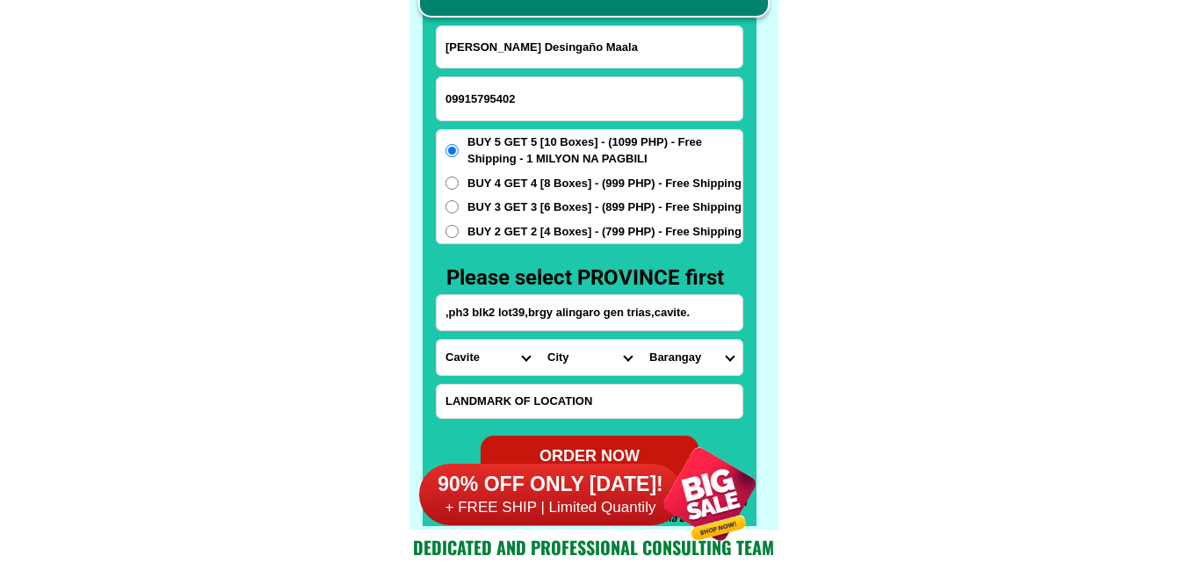
select select "63_826111"
click at [539, 340] on select "City [PERSON_NAME] [PERSON_NAME] [GEOGRAPHIC_DATA]-city [GEOGRAPHIC_DATA]-[GEOG…" at bounding box center [590, 357] width 102 height 35
click at [706, 352] on select "Barangay [PERSON_NAME]. (bgy. 7) Bacao i Bacao ii Bagumbayan pob. (bgy. 5) [PER…" at bounding box center [692, 357] width 102 height 35
select select "63_8261118901"
click at [641, 340] on select "Barangay [PERSON_NAME]. (bgy. 7) Bacao i Bacao ii Bagumbayan pob. (bgy. 5) [PER…" at bounding box center [692, 357] width 102 height 35
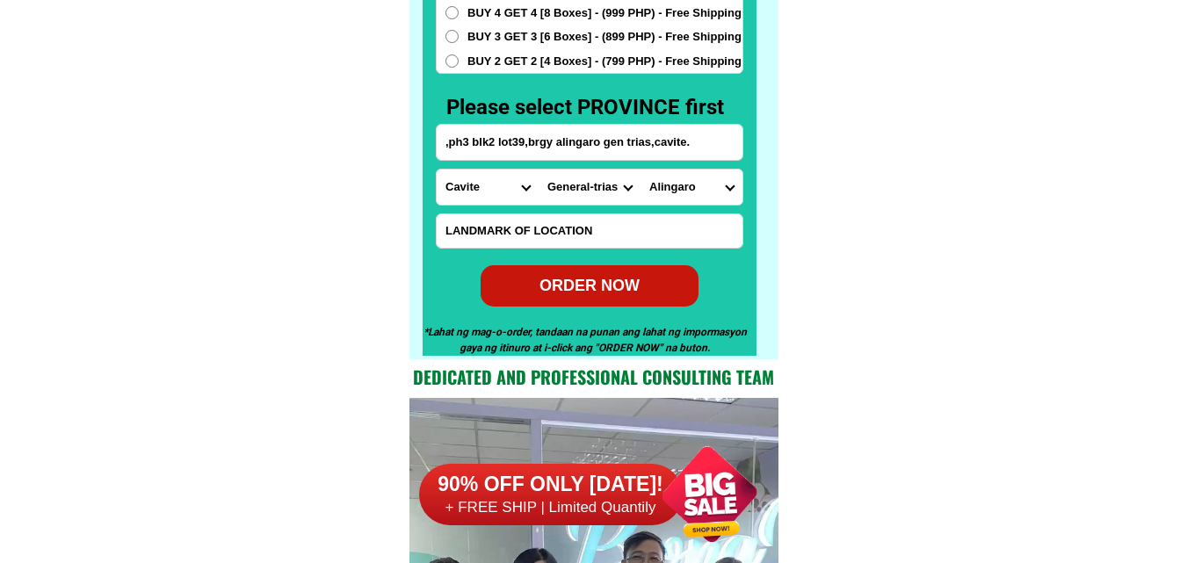
scroll to position [13925, 0]
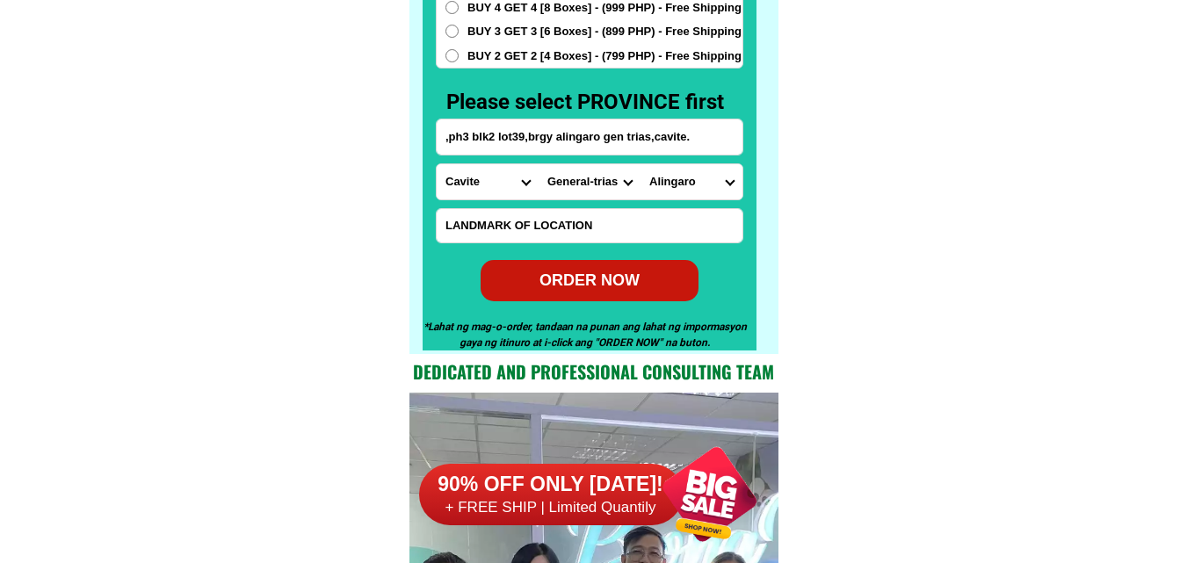
click at [617, 288] on div "ORDER NOW" at bounding box center [590, 281] width 218 height 24
radio input "true"
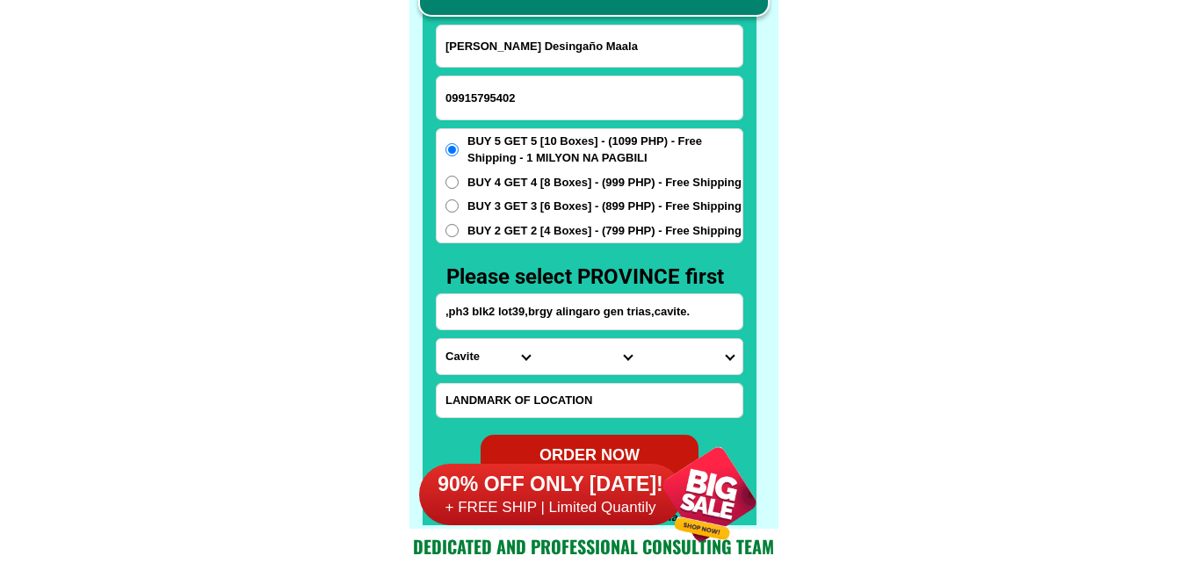
scroll to position [13749, 0]
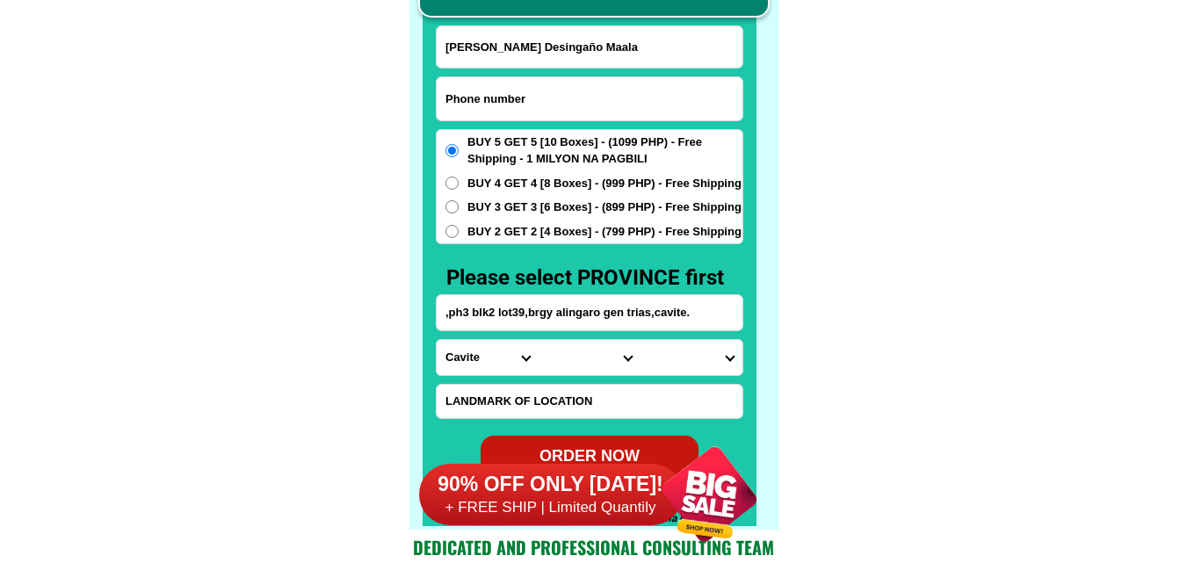
click at [522, 112] on input "Input phone_number" at bounding box center [590, 98] width 306 height 43
paste input "0921 923 8874"
click at [496, 99] on input "0921 923 8874" at bounding box center [590, 98] width 306 height 43
click at [503, 96] on input "0921 923 8874" at bounding box center [590, 98] width 306 height 43
click at [473, 98] on input "0921 9238874" at bounding box center [590, 98] width 306 height 43
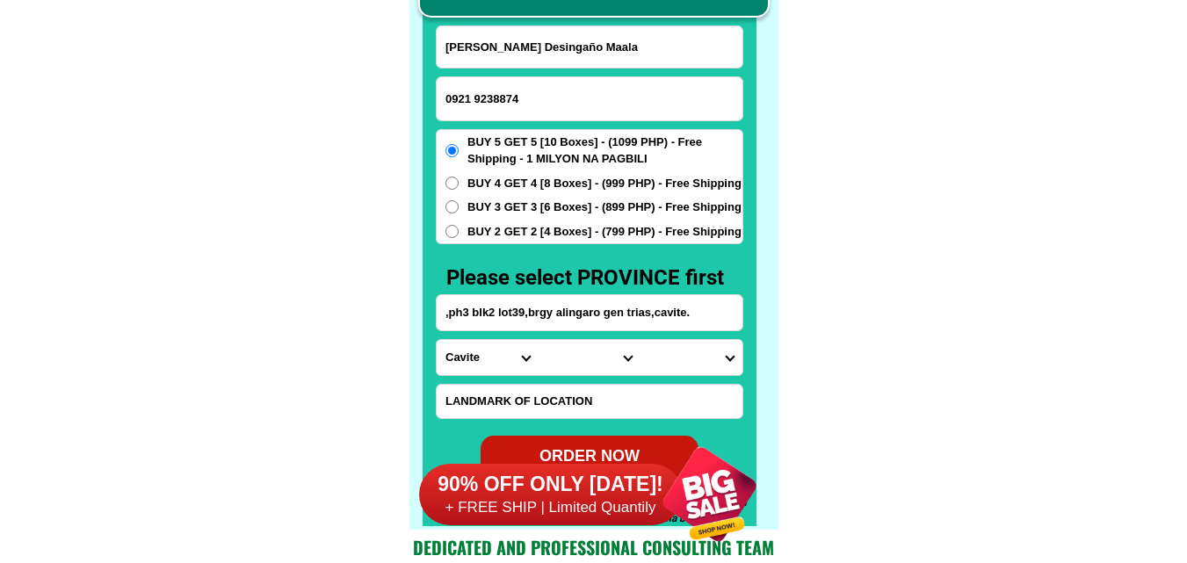
click at [478, 98] on input "0921 9238874" at bounding box center [590, 98] width 306 height 43
click at [473, 93] on input "0921 9238874" at bounding box center [590, 98] width 306 height 43
type input "09219238874"
drag, startPoint x: 276, startPoint y: 170, endPoint x: 214, endPoint y: 18, distance: 165.1
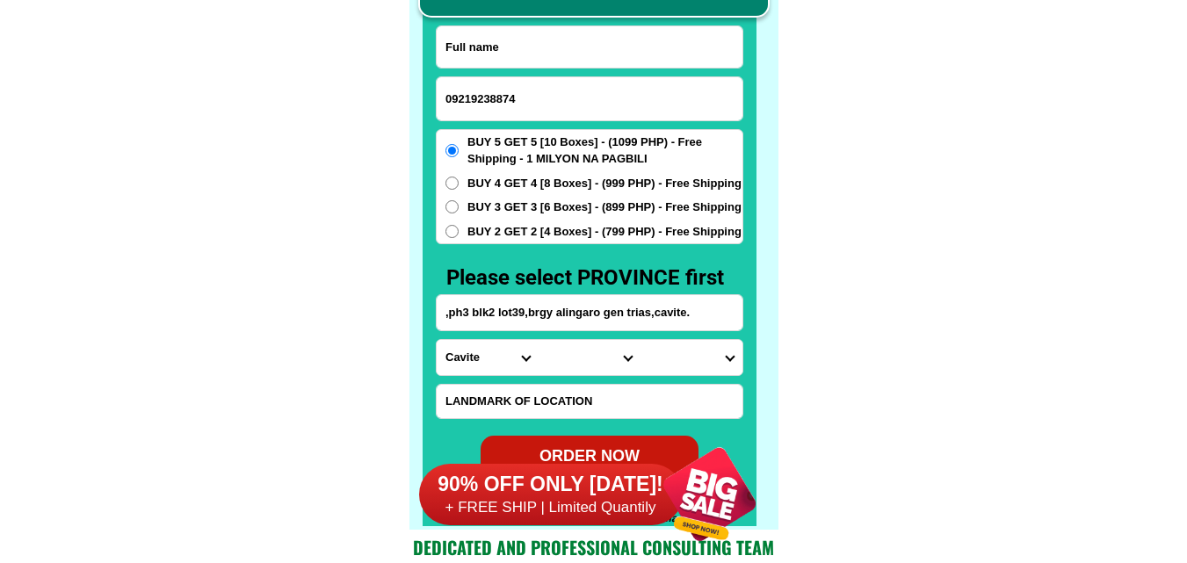
paste input "[PERSON_NAME]"
click at [535, 57] on input "[PERSON_NAME]" at bounding box center [590, 46] width 306 height 41
type input "[PERSON_NAME]"
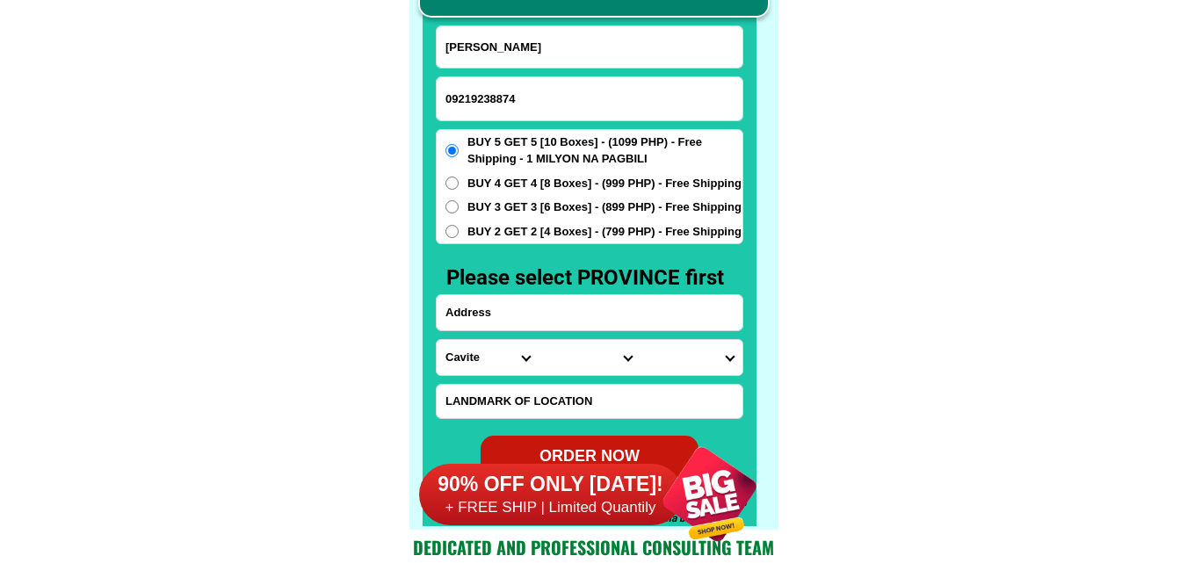
paste input "5 Angoy Compd. Apokon Tagum City [GEOGRAPHIC_DATA], Infront "[GEOGRAPHIC_DATA][…"
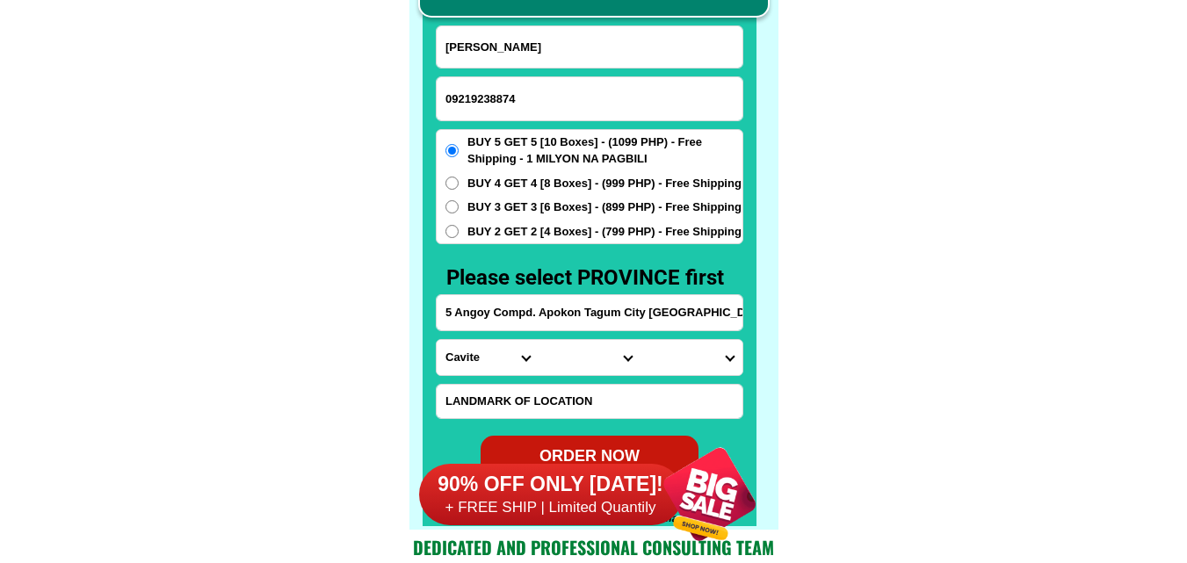
click at [565, 313] on input "5 Angoy Compd. Apokon Tagum City [GEOGRAPHIC_DATA], Infront "[GEOGRAPHIC_DATA][…" at bounding box center [590, 312] width 306 height 35
type input "5 Angoy Compd. Apokon Tagum City [GEOGRAPHIC_DATA], Infront "[GEOGRAPHIC_DATA][…"
click at [477, 358] on select "Province [GEOGRAPHIC_DATA] [GEOGRAPHIC_DATA][PERSON_NAME][GEOGRAPHIC_DATA][GEOG…" at bounding box center [488, 357] width 102 height 35
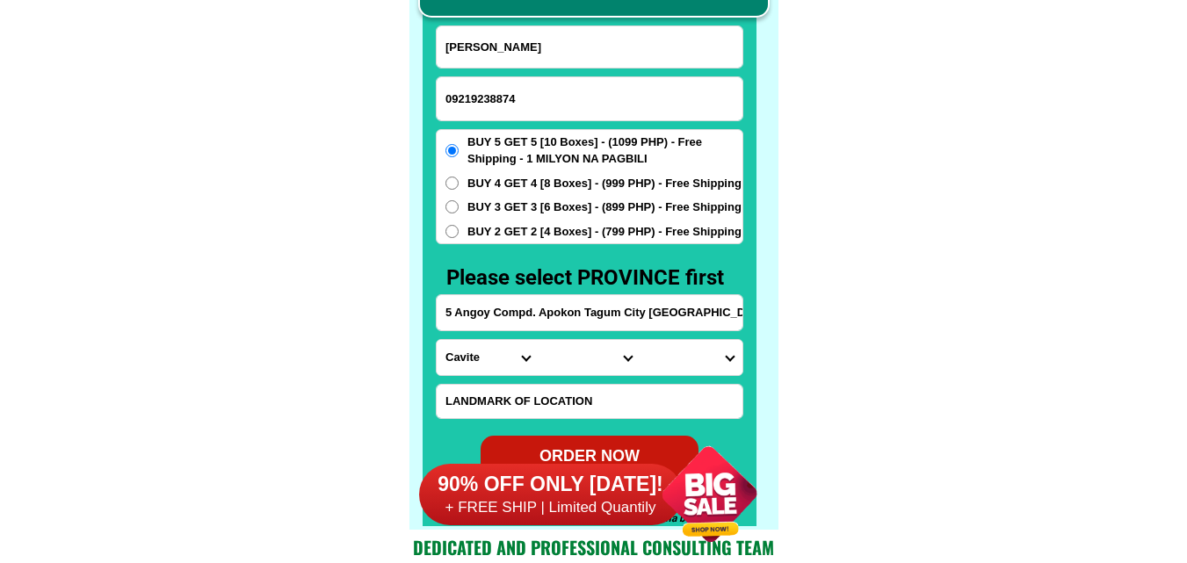
select select "63_773"
click at [437, 340] on select "Province [GEOGRAPHIC_DATA] [GEOGRAPHIC_DATA][PERSON_NAME][GEOGRAPHIC_DATA][GEOG…" at bounding box center [488, 357] width 102 height 35
click at [582, 359] on select "City [PERSON_NAME]-e.-[PERSON_NAME][GEOGRAPHIC_DATA]-[PERSON_NAME][GEOGRAPHIC_D…" at bounding box center [590, 357] width 102 height 35
select select "63_7732798"
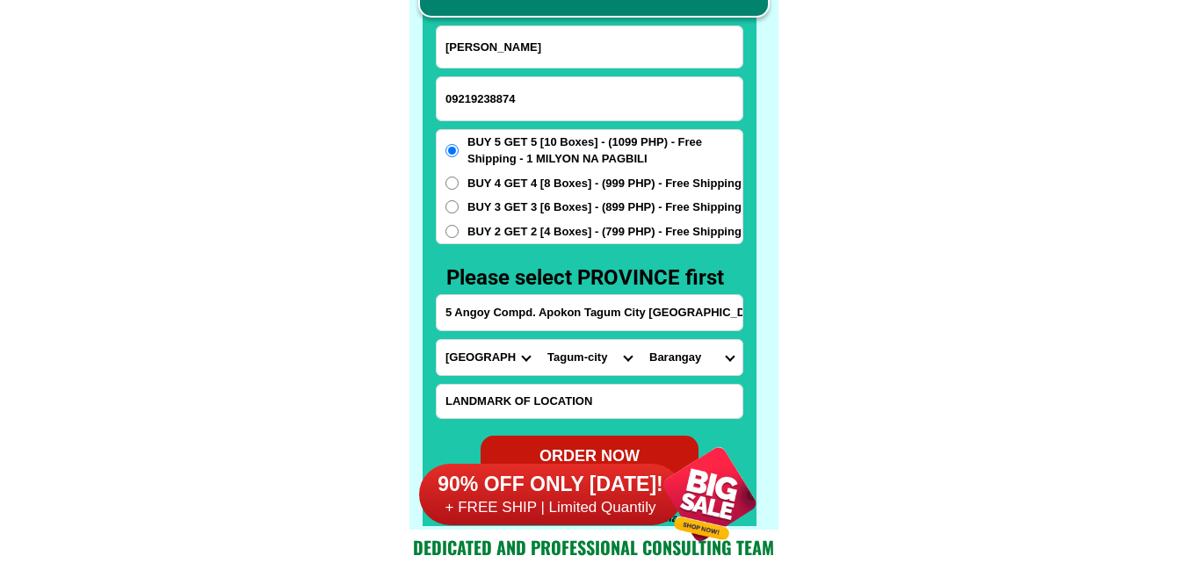
click at [539, 340] on select "City [PERSON_NAME]-e.-[PERSON_NAME][GEOGRAPHIC_DATA]-[PERSON_NAME][GEOGRAPHIC_D…" at bounding box center [590, 357] width 102 height 35
click at [680, 360] on select "Barangay Apokon Bincungan [PERSON_NAME][GEOGRAPHIC_DATA] [GEOGRAPHIC_DATA][PERS…" at bounding box center [692, 357] width 102 height 35
select select "63_77327988043"
click at [641, 340] on select "Barangay Apokon Bincungan [PERSON_NAME][GEOGRAPHIC_DATA] [GEOGRAPHIC_DATA][PERS…" at bounding box center [692, 357] width 102 height 35
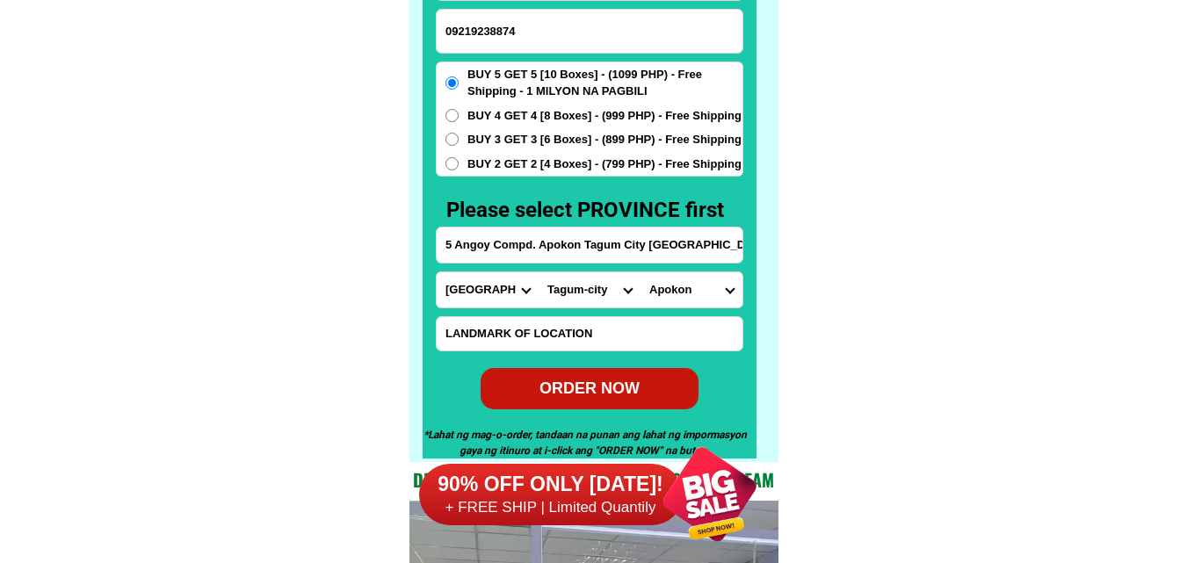
scroll to position [13837, 0]
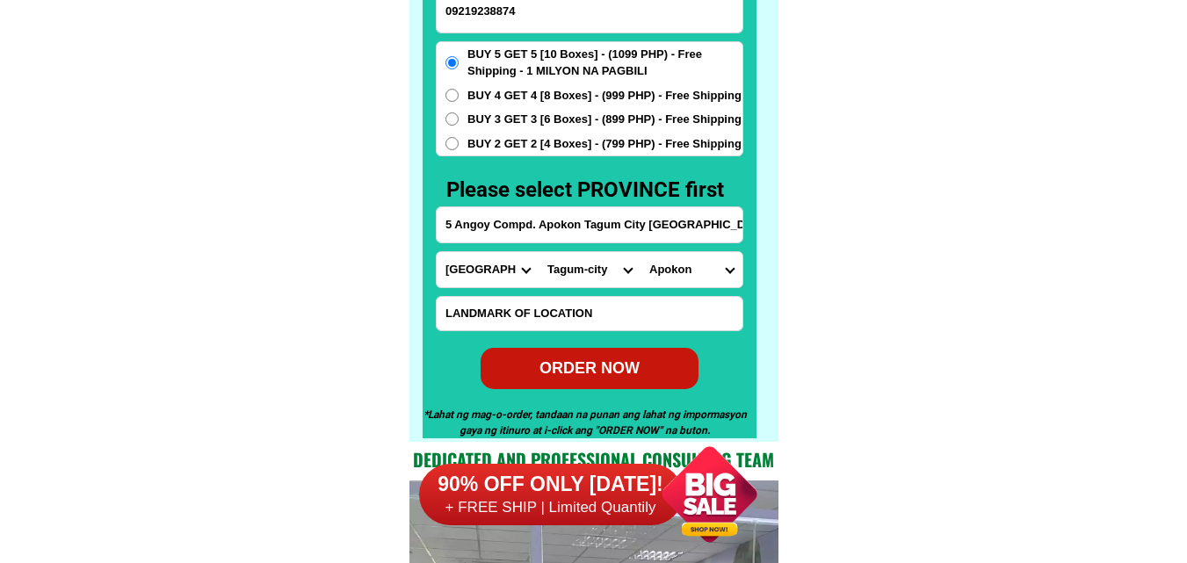
click at [607, 367] on div "ORDER NOW" at bounding box center [590, 367] width 236 height 25
radio input "true"
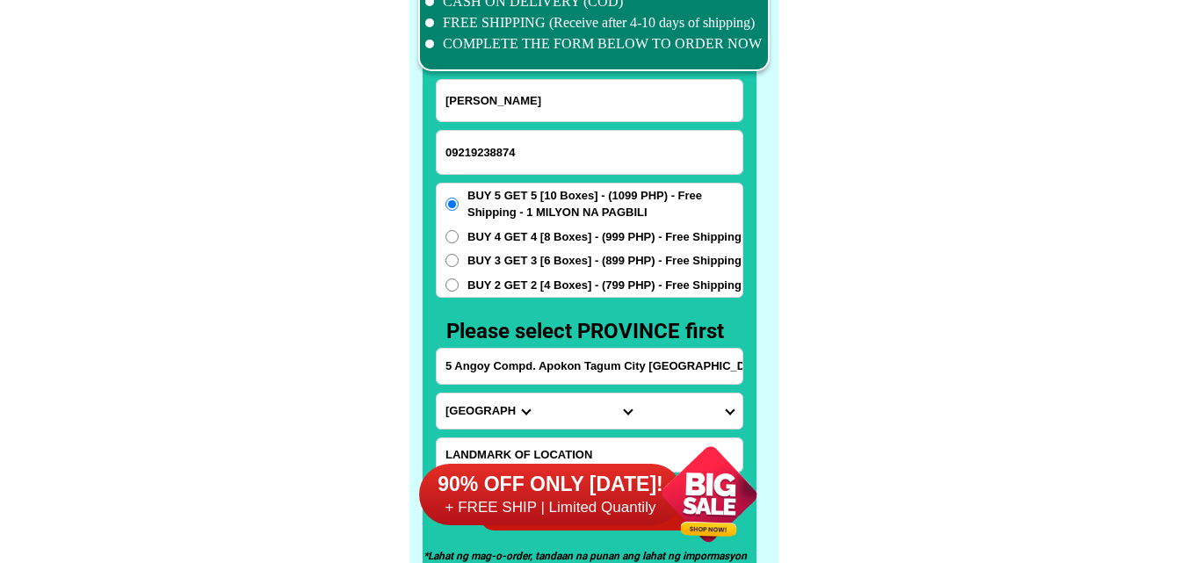
scroll to position [13661, 0]
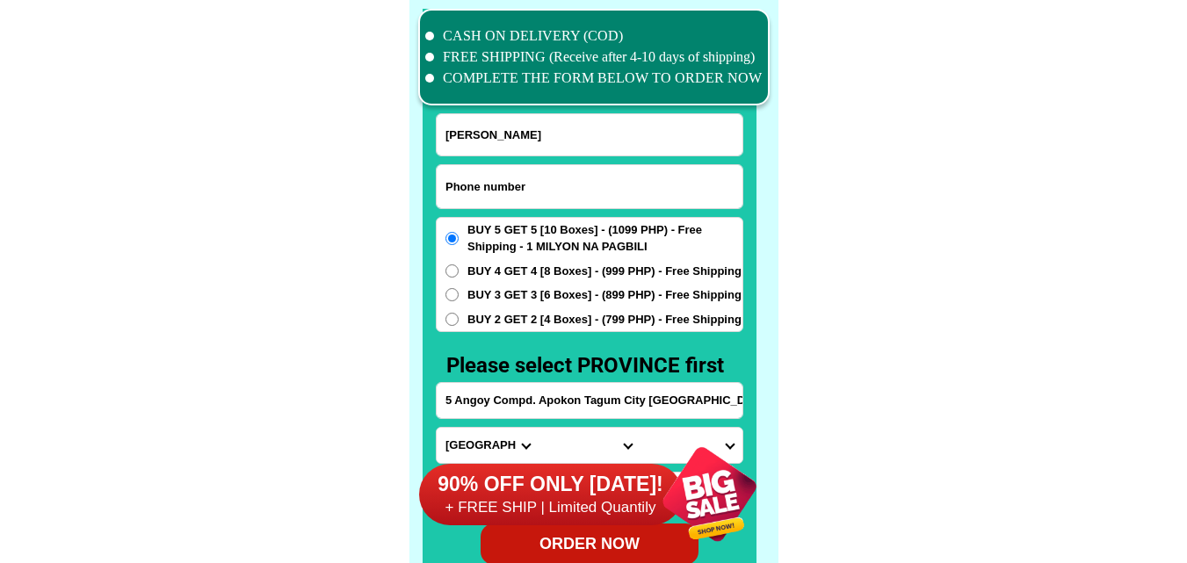
paste input "09703586765"
drag, startPoint x: 533, startPoint y: 180, endPoint x: 378, endPoint y: 111, distance: 169.5
click at [533, 180] on input "Input phone_number" at bounding box center [590, 186] width 306 height 43
type input "09703586765"
paste input "[PERSON_NAME]"
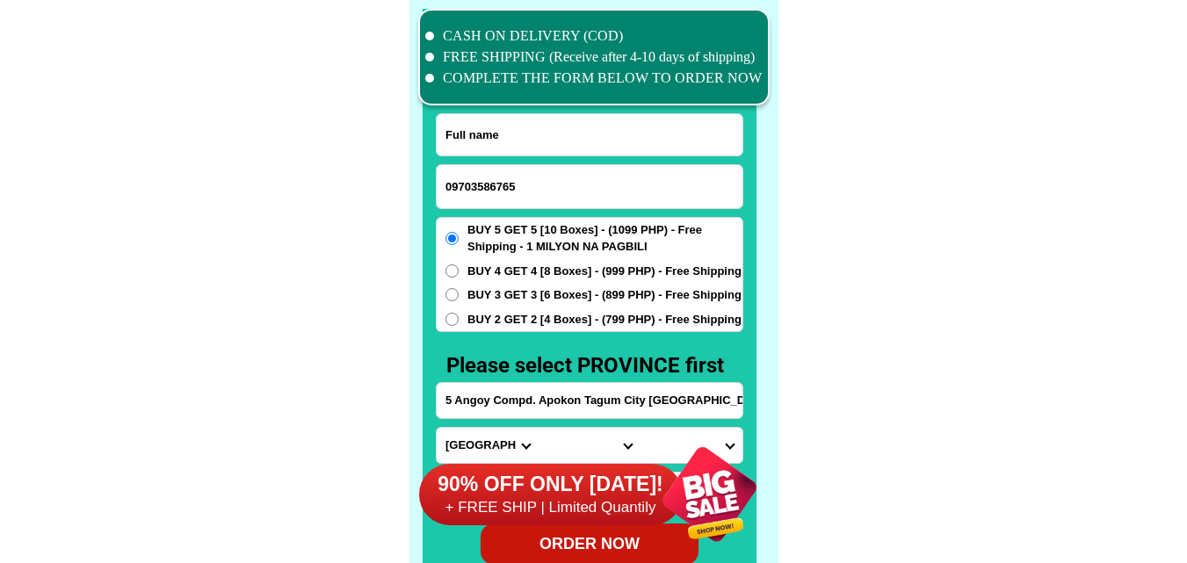
click at [517, 145] on input "Input full_name" at bounding box center [590, 134] width 306 height 41
type input "[PERSON_NAME]"
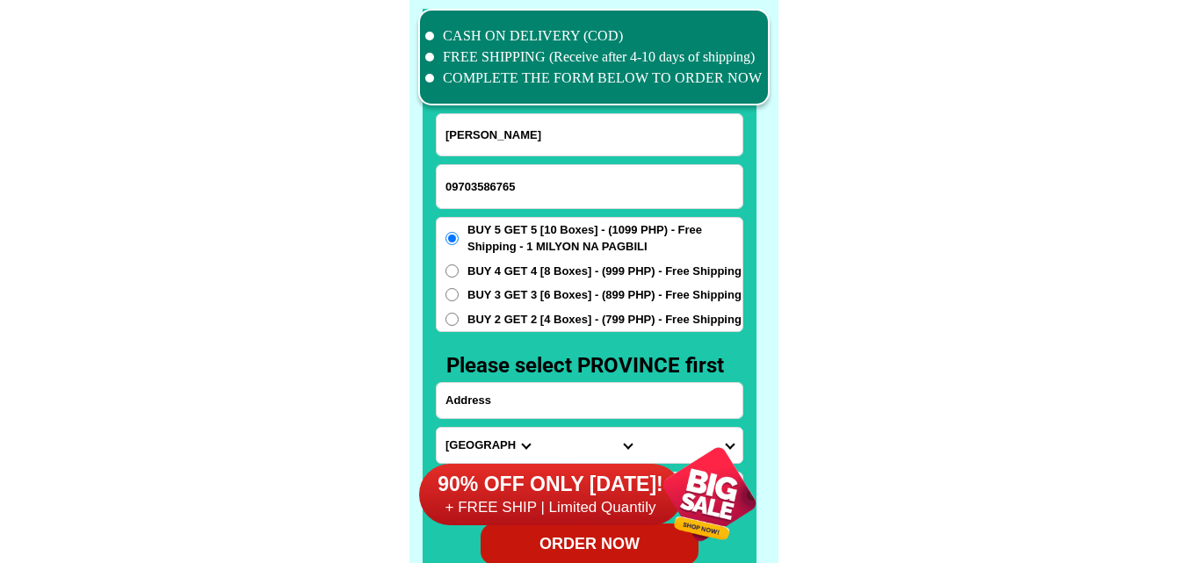
paste input "Purok 1 Barangay Palkan Polomolok [GEOGRAPHIC_DATA]"
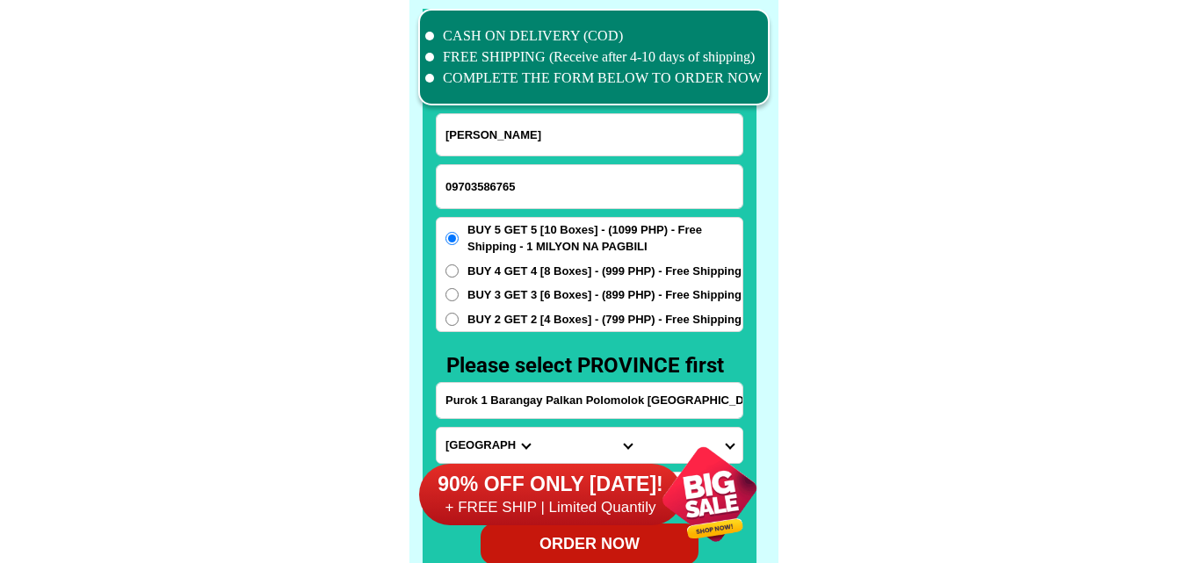
click at [504, 394] on input "Purok 1 Barangay Palkan Polomolok [GEOGRAPHIC_DATA]" at bounding box center [590, 400] width 306 height 35
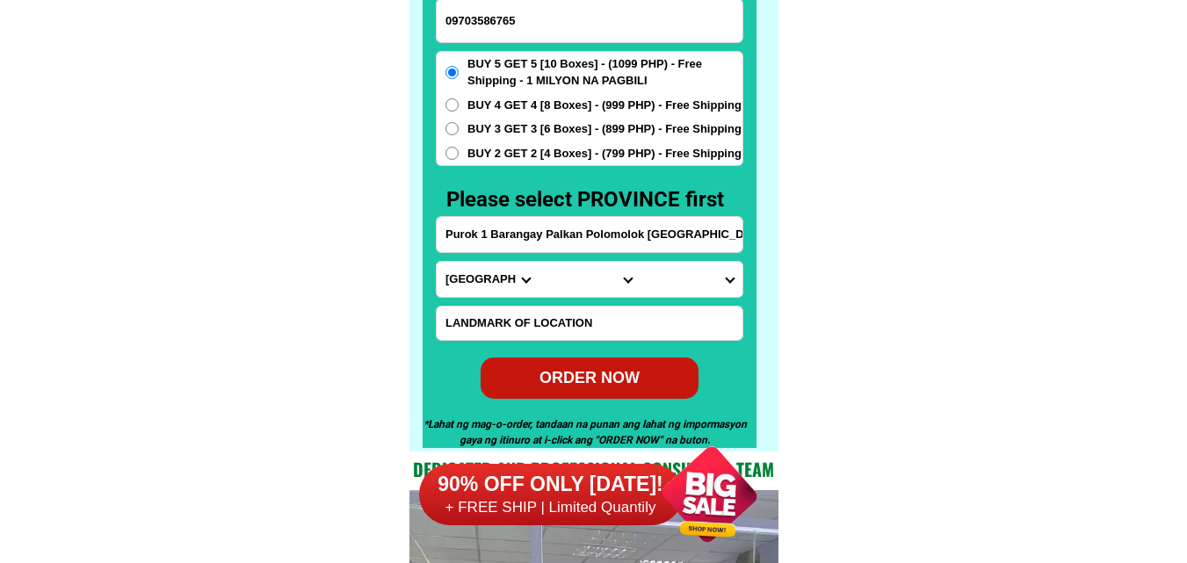
scroll to position [13837, 0]
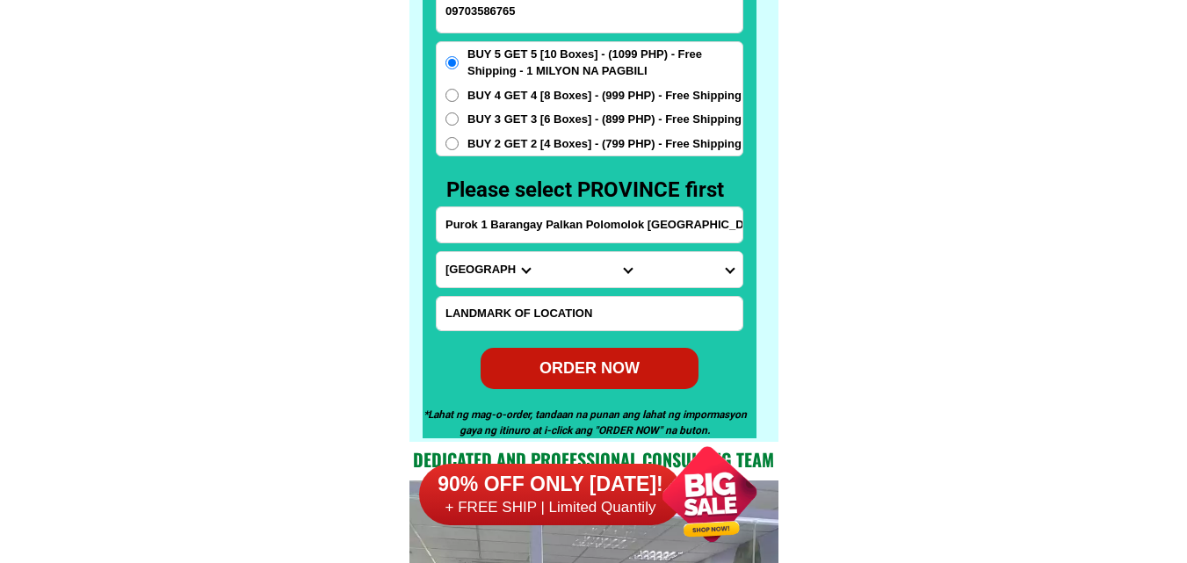
type input "Purok 1 Barangay Palkan Polomolok [GEOGRAPHIC_DATA]"
click at [461, 272] on select "Province [GEOGRAPHIC_DATA] [GEOGRAPHIC_DATA][PERSON_NAME][GEOGRAPHIC_DATA][GEOG…" at bounding box center [488, 269] width 102 height 35
select select "63_995"
click at [437, 252] on select "Province [GEOGRAPHIC_DATA] [GEOGRAPHIC_DATA][PERSON_NAME][GEOGRAPHIC_DATA][GEOG…" at bounding box center [488, 269] width 102 height 35
click at [571, 269] on select "City General-[GEOGRAPHIC_DATA]-city [GEOGRAPHIC_DATA]-[GEOGRAPHIC_DATA]-[GEOGRA…" at bounding box center [590, 269] width 102 height 35
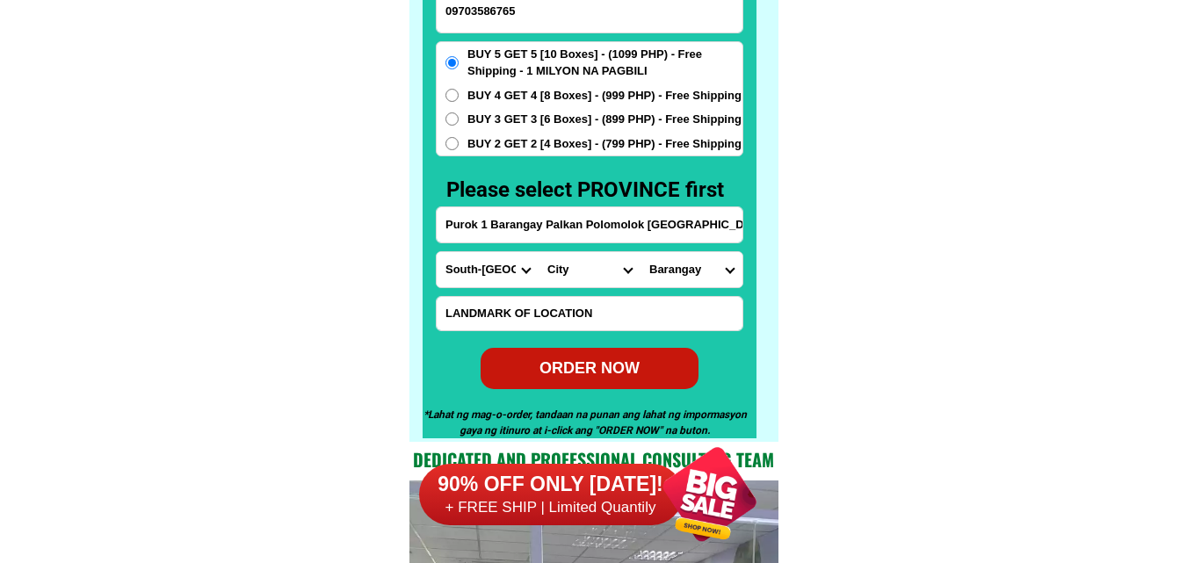
select select "63_9953239"
click at [539, 252] on select "City General-[GEOGRAPHIC_DATA]-city [GEOGRAPHIC_DATA]-[GEOGRAPHIC_DATA]-[GEOGRA…" at bounding box center [590, 269] width 102 height 35
click at [692, 266] on select "Barangay [GEOGRAPHIC_DATA] site Crossing palkan [PERSON_NAME] Klinan 6 [GEOGRAP…" at bounding box center [692, 269] width 102 height 35
select select "63_99532399590"
click at [641, 252] on select "Barangay [GEOGRAPHIC_DATA] site Crossing palkan [PERSON_NAME] Klinan 6 [GEOGRAP…" at bounding box center [692, 269] width 102 height 35
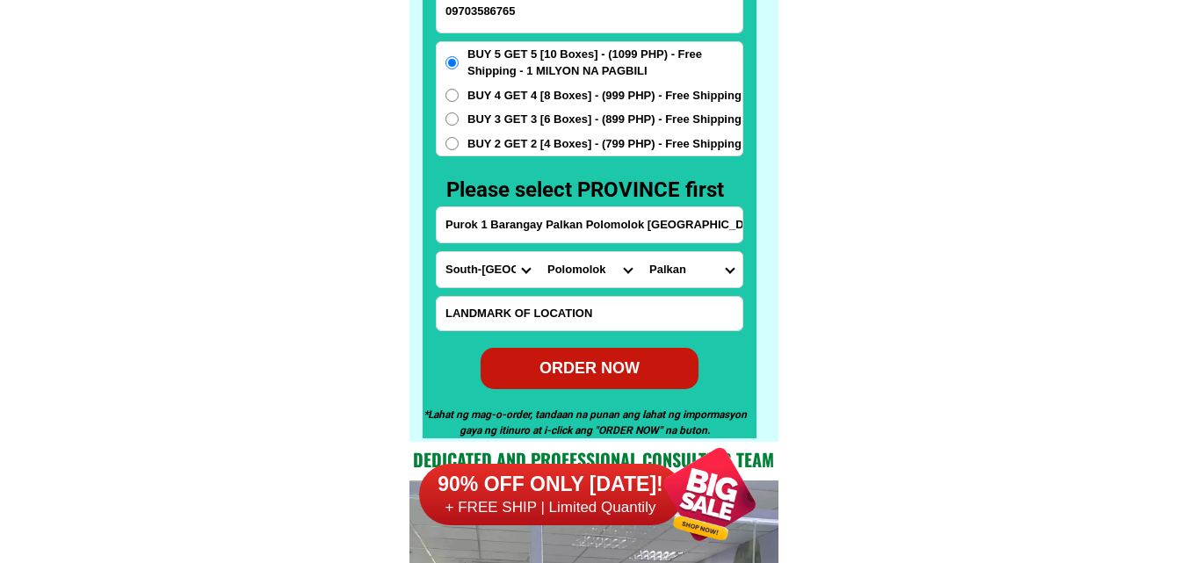
click at [559, 105] on div "BUY 5 GET 5 [10 Boxes] - (1099 PHP) - Free Shipping - 1 MILYON NA PAGBILI BUY 4…" at bounding box center [590, 99] width 308 height 116
click at [526, 93] on span "BUY 4 GET 4 [8 Boxes] - (999 PHP) - Free Shipping" at bounding box center [604, 96] width 274 height 18
click at [459, 93] on input "BUY 4 GET 4 [8 Boxes] - (999 PHP) - Free Shipping" at bounding box center [452, 95] width 13 height 13
radio input "true"
click at [606, 377] on div "ORDER NOW" at bounding box center [589, 368] width 222 height 25
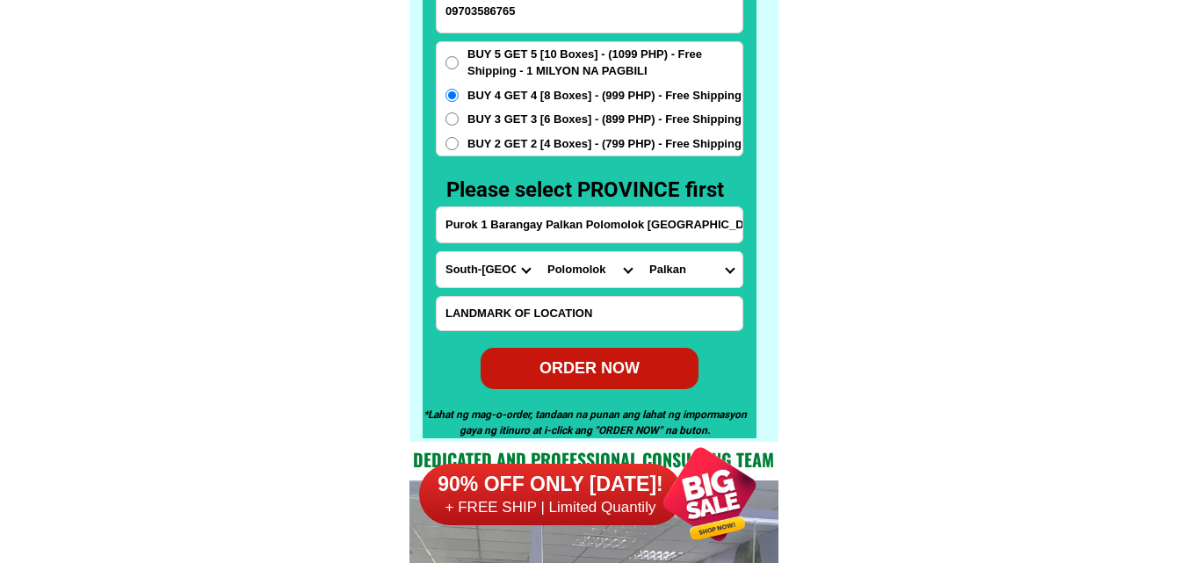
type input "[PERSON_NAME]"
radio input "true"
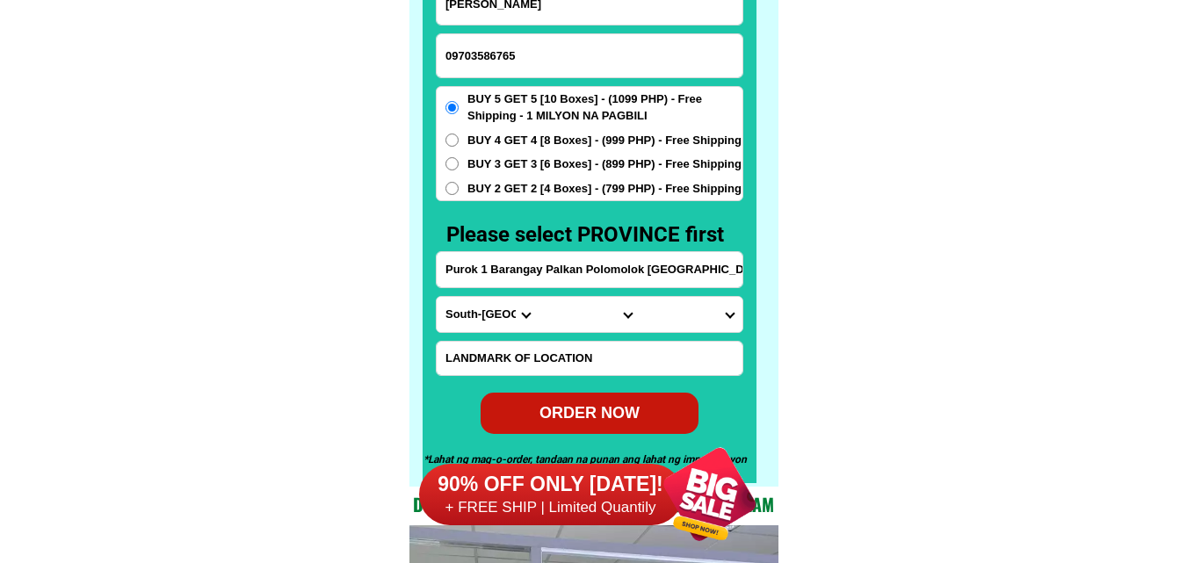
scroll to position [13749, 0]
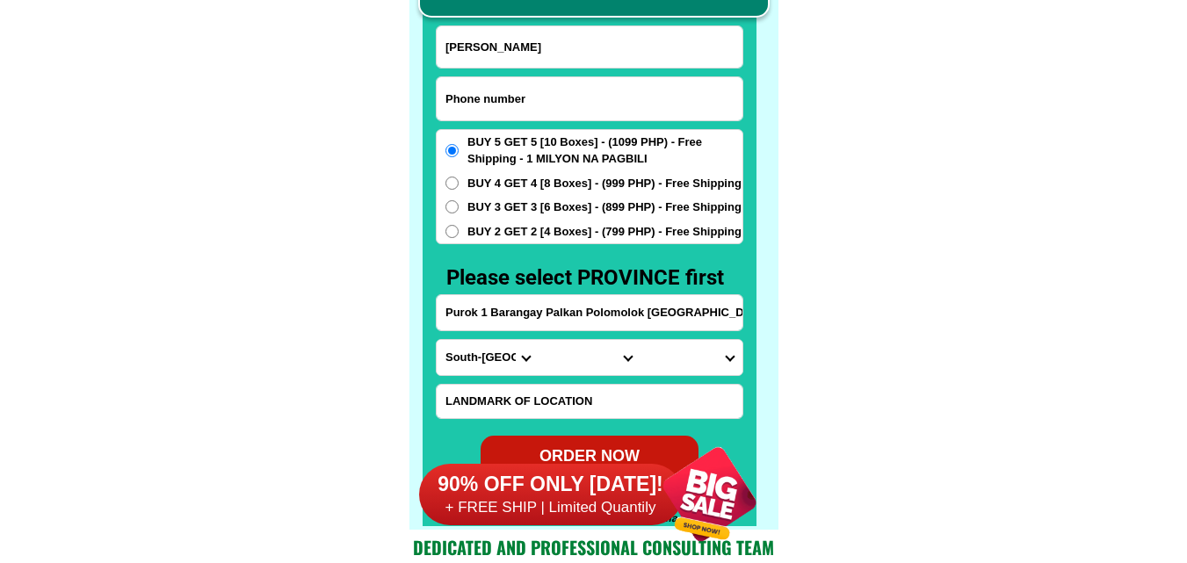
paste input "o96941o2376"
click at [533, 99] on input "o96941o2376" at bounding box center [590, 98] width 306 height 43
click at [489, 95] on input "o96941o2376" at bounding box center [590, 98] width 306 height 43
drag, startPoint x: 452, startPoint y: 96, endPoint x: 441, endPoint y: 96, distance: 10.5
click at [441, 96] on input "o9694102376" at bounding box center [590, 98] width 306 height 43
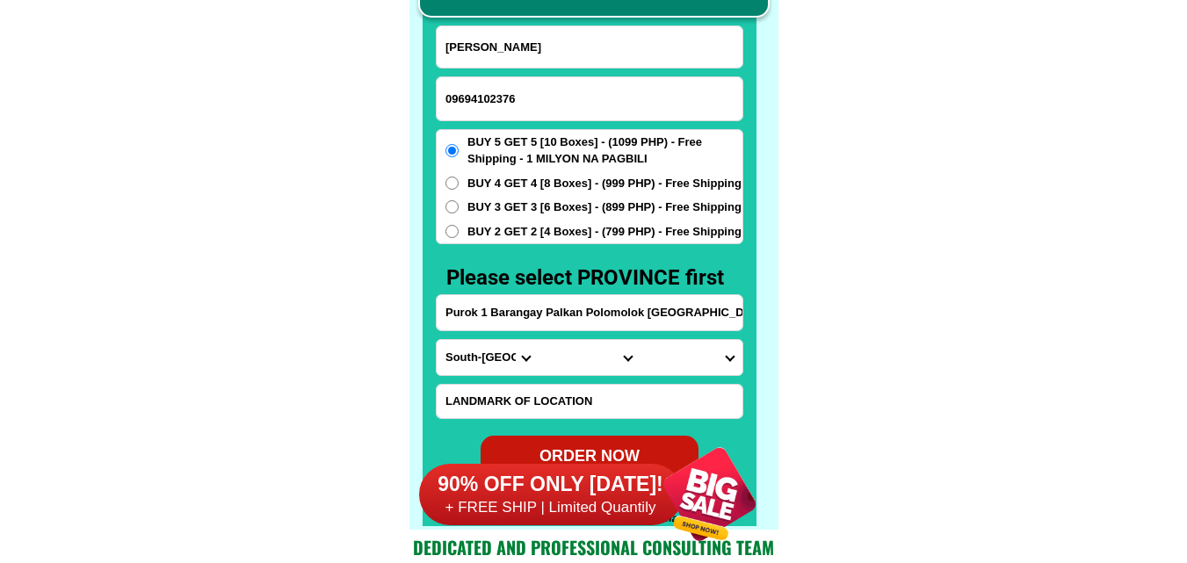
type input "09694102376"
click at [504, 316] on input "Purok 1 Barangay Palkan Polomolok [GEOGRAPHIC_DATA]" at bounding box center [590, 312] width 306 height 35
paste input "moorder [PERSON_NAME] [PERSON_NAME] [PERSON_NAME] in [GEOGRAPHIC_DATA] [GEOGRAP…"
type input "moorder [PERSON_NAME] [PERSON_NAME] [PERSON_NAME] in [GEOGRAPHIC_DATA] [GEOGRAP…"
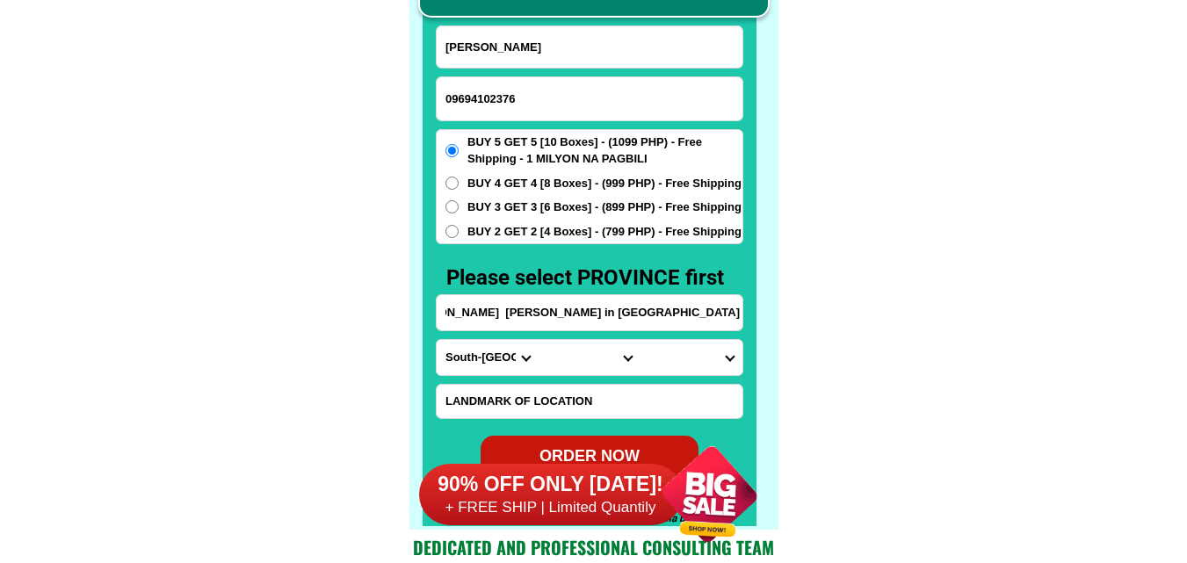
scroll to position [0, 0]
click at [463, 342] on select "Province [GEOGRAPHIC_DATA] [GEOGRAPHIC_DATA][PERSON_NAME][GEOGRAPHIC_DATA][GEOG…" at bounding box center [488, 357] width 102 height 35
select select "63_8"
click at [437, 340] on select "Province [GEOGRAPHIC_DATA] [GEOGRAPHIC_DATA][PERSON_NAME][GEOGRAPHIC_DATA][GEOG…" at bounding box center [488, 357] width 102 height 35
click at [558, 365] on select "City Alcoy [GEOGRAPHIC_DATA][PERSON_NAME][GEOGRAPHIC_DATA][GEOGRAPHIC_DATA] [GE…" at bounding box center [590, 357] width 102 height 35
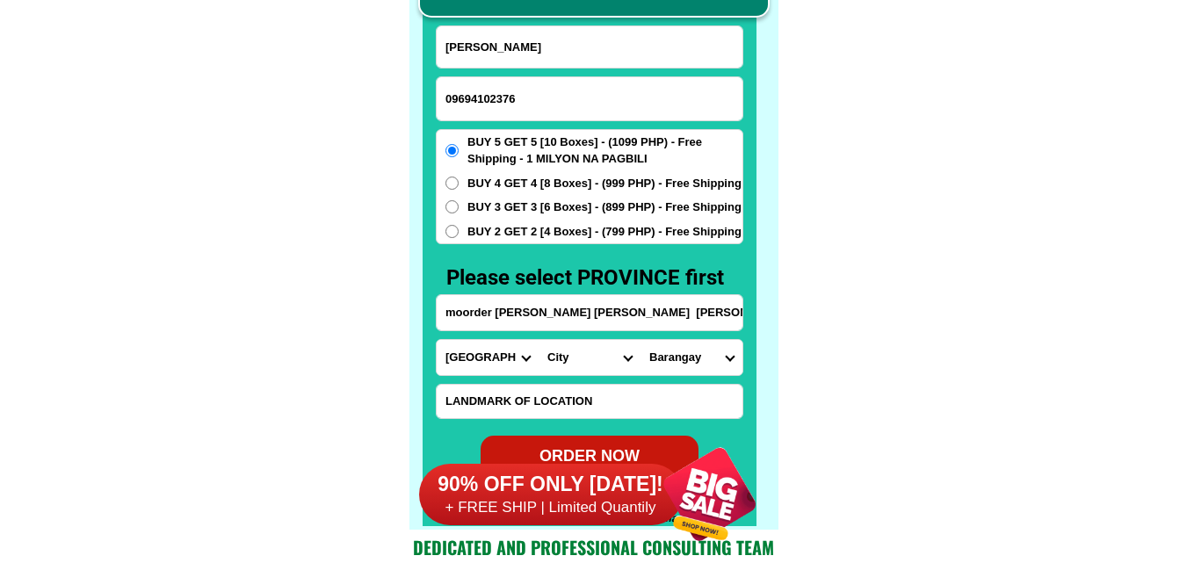
select select "63_89630"
click at [539, 340] on select "City Alcoy [GEOGRAPHIC_DATA][PERSON_NAME][GEOGRAPHIC_DATA][GEOGRAPHIC_DATA] [GE…" at bounding box center [590, 357] width 102 height 35
click at [709, 358] on select "Barangay Agbalanga [PERSON_NAME] Basdiot Batadbatad Bugho [GEOGRAPHIC_DATA] [GE…" at bounding box center [692, 357] width 102 height 35
select select "63_896305823"
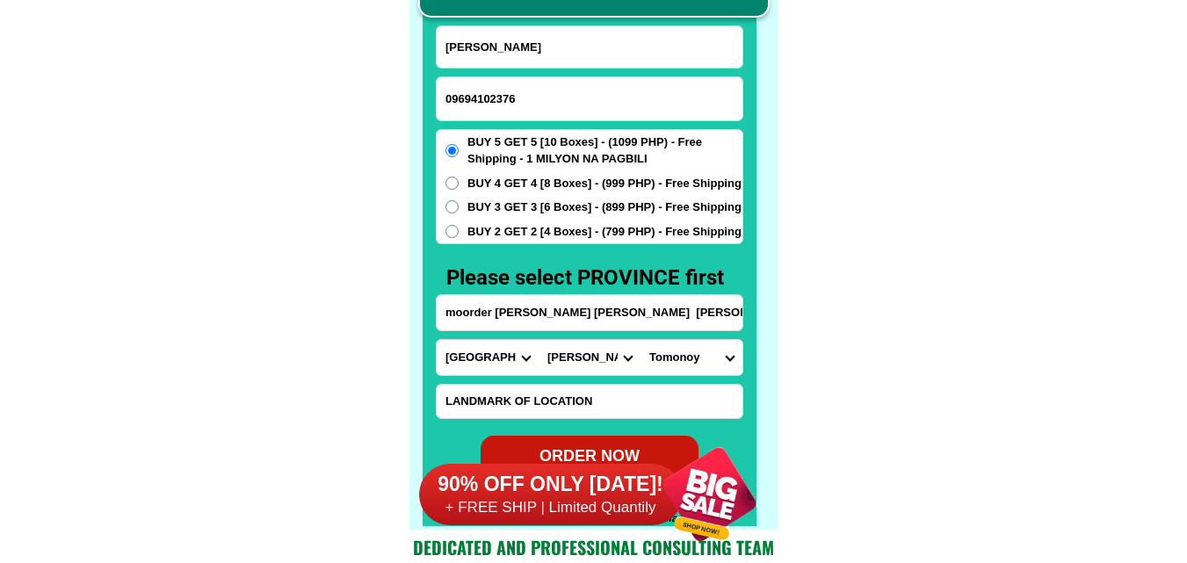
click at [641, 340] on select "Barangay Agbalanga [PERSON_NAME] Basdiot Batadbatad Bugho [GEOGRAPHIC_DATA] [GE…" at bounding box center [692, 357] width 102 height 35
